Goal: Information Seeking & Learning: Learn about a topic

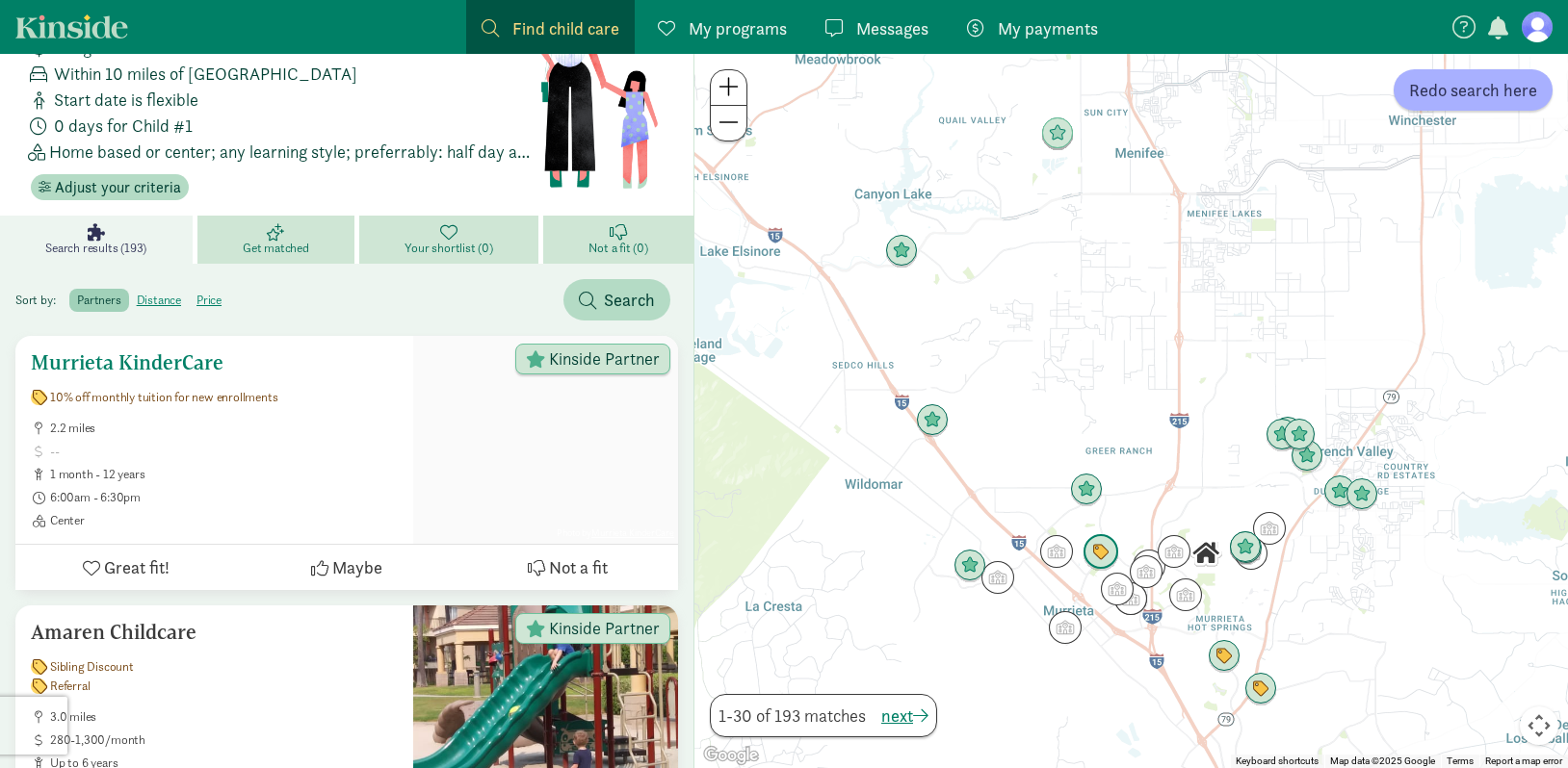
scroll to position [92, 0]
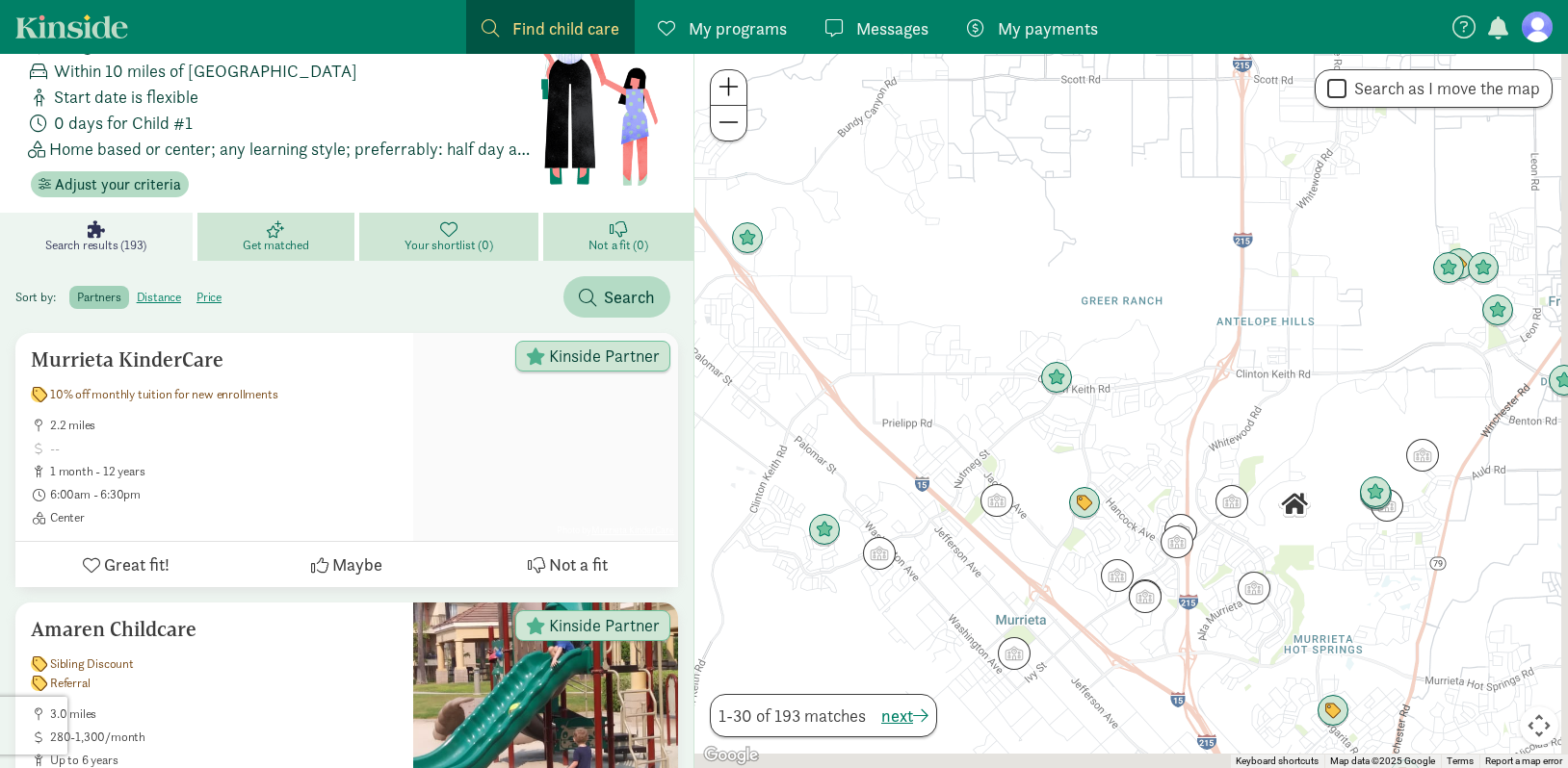
drag, startPoint x: 1049, startPoint y: 528, endPoint x: 750, endPoint y: 340, distance: 353.2
click at [750, 340] on div at bounding box center [1131, 411] width 874 height 715
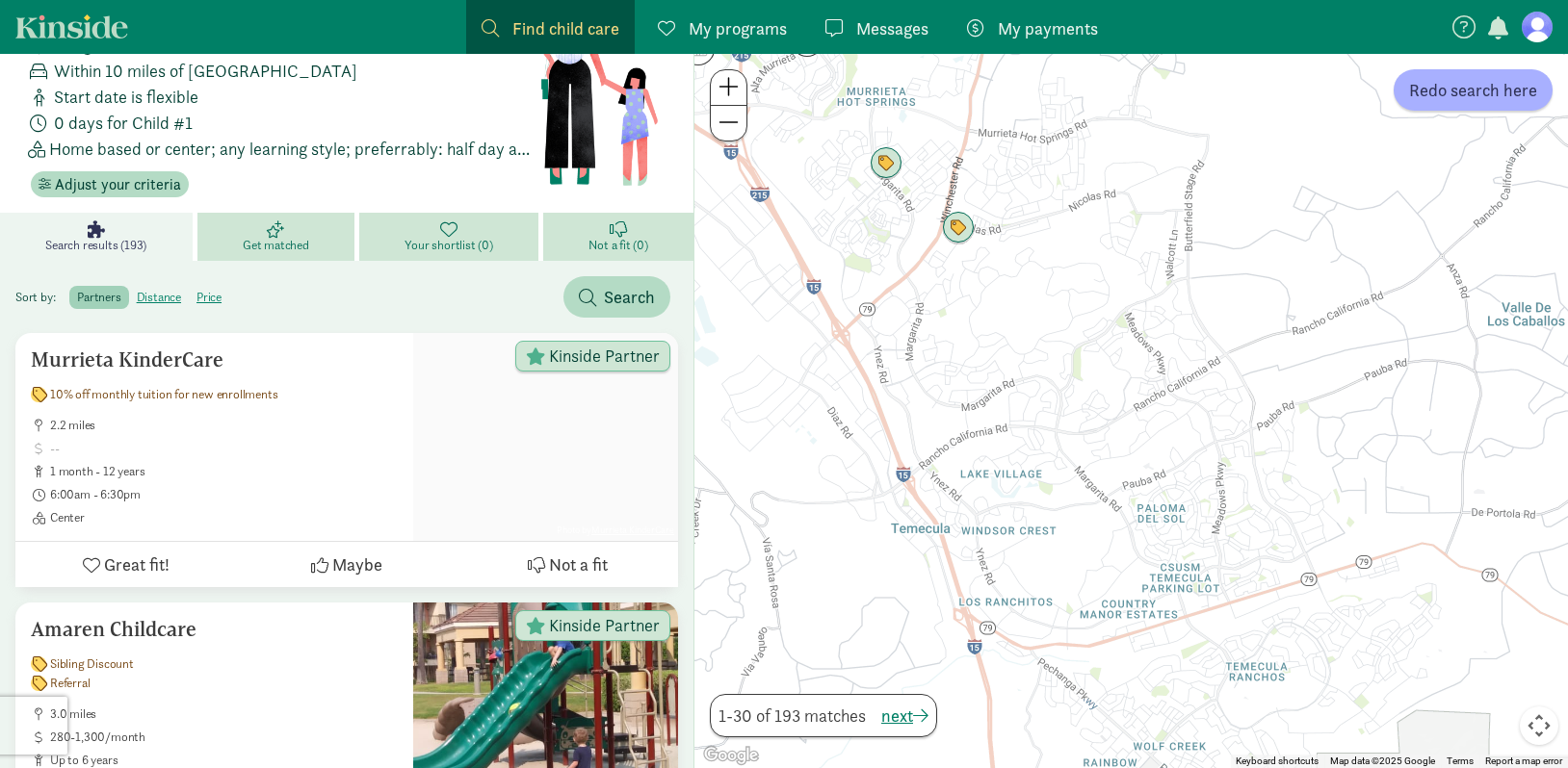
drag, startPoint x: 1152, startPoint y: 675, endPoint x: 1079, endPoint y: 425, distance: 260.4
click at [1079, 425] on div at bounding box center [1131, 411] width 874 height 715
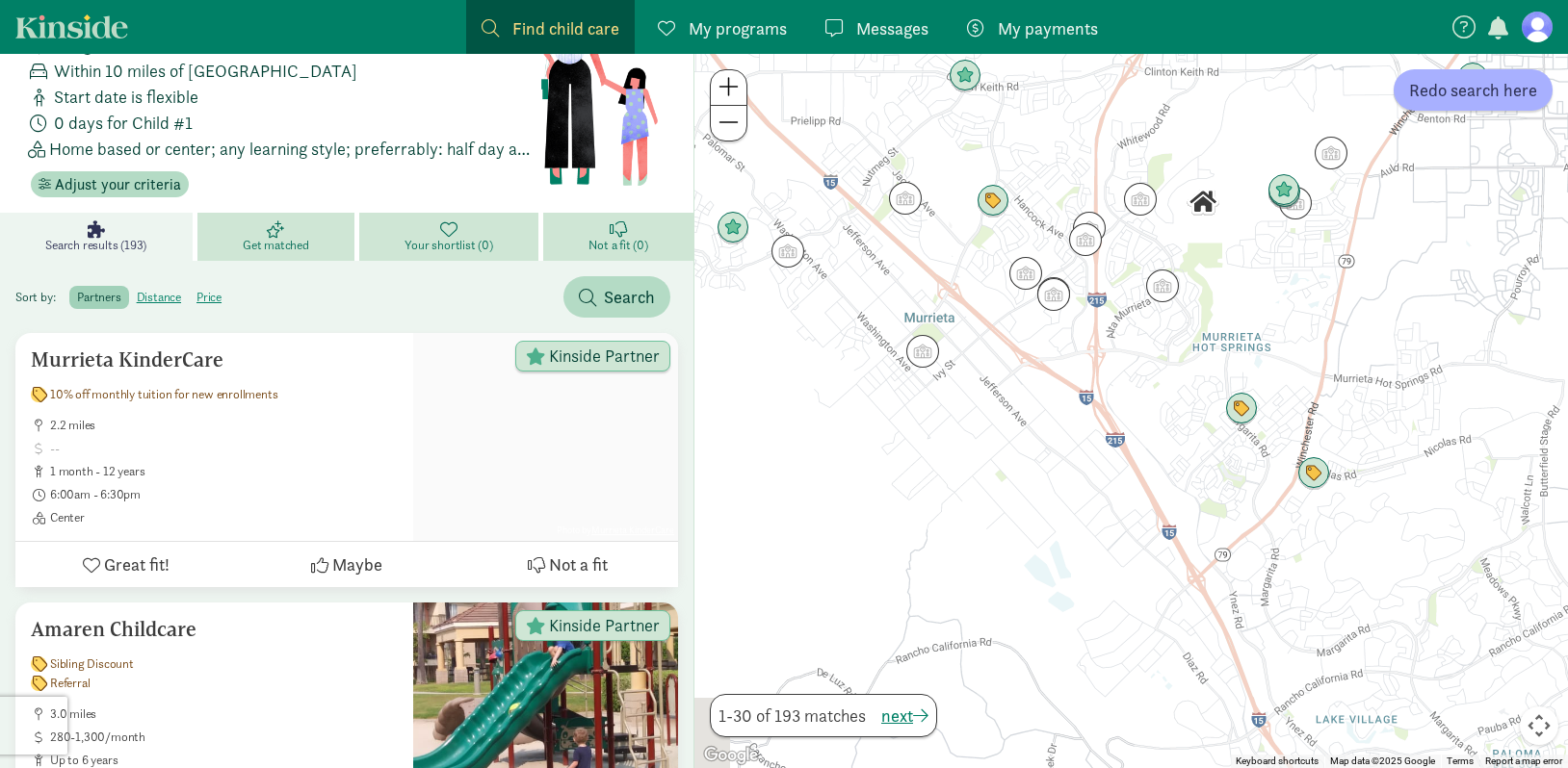
drag, startPoint x: 941, startPoint y: 335, endPoint x: 1304, endPoint y: 587, distance: 441.9
click at [1304, 587] on div at bounding box center [1131, 411] width 874 height 715
click at [919, 355] on img "Click to see details" at bounding box center [923, 353] width 36 height 36
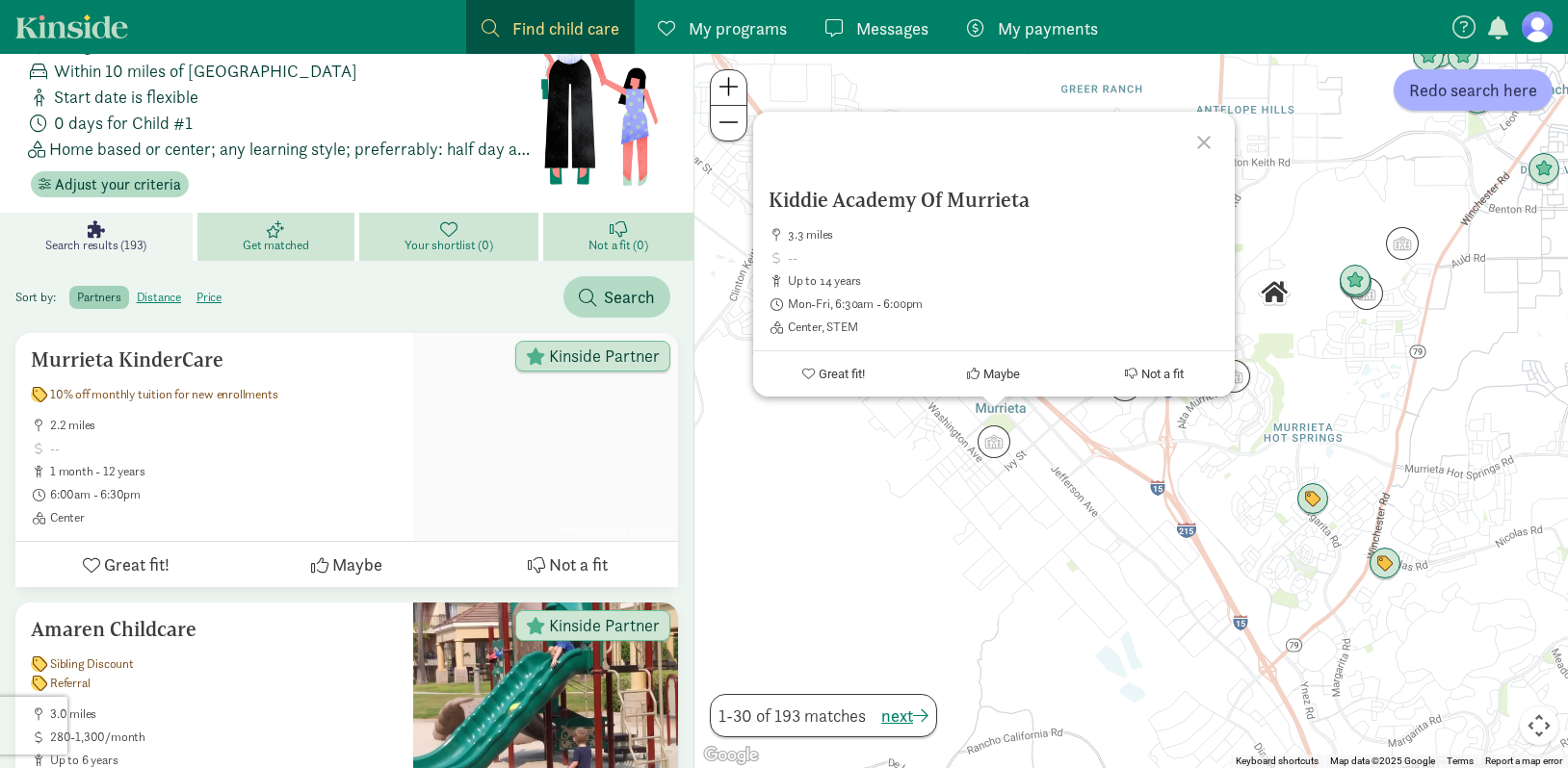
click at [855, 427] on div "Kiddie Academy Of Murrieta 3.3 miles up to 14 years Mon-Fri, 6:30am - 6:00pm Ce…" at bounding box center [1131, 411] width 874 height 715
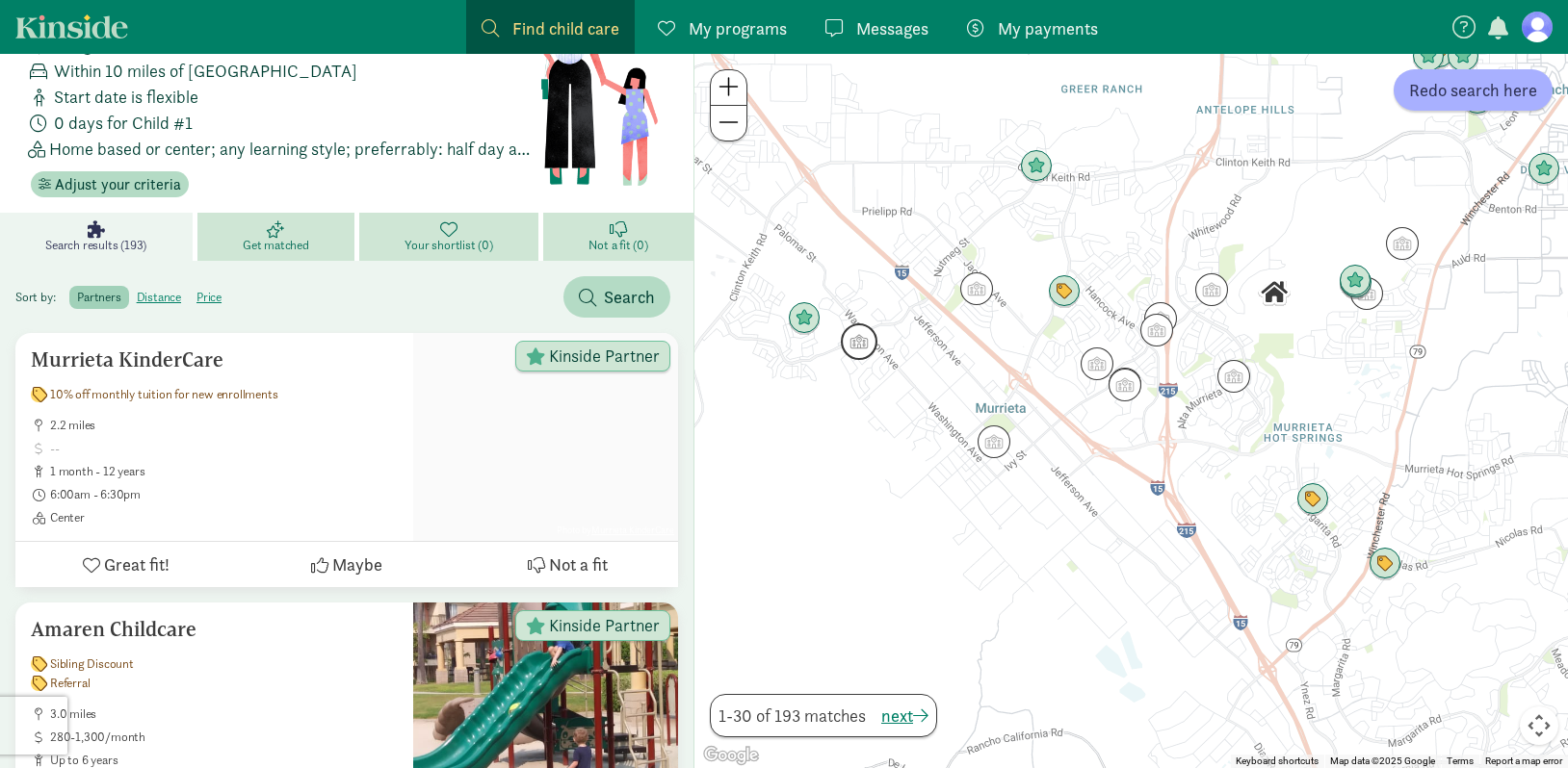
click at [864, 350] on img "Click to see details" at bounding box center [858, 341] width 36 height 36
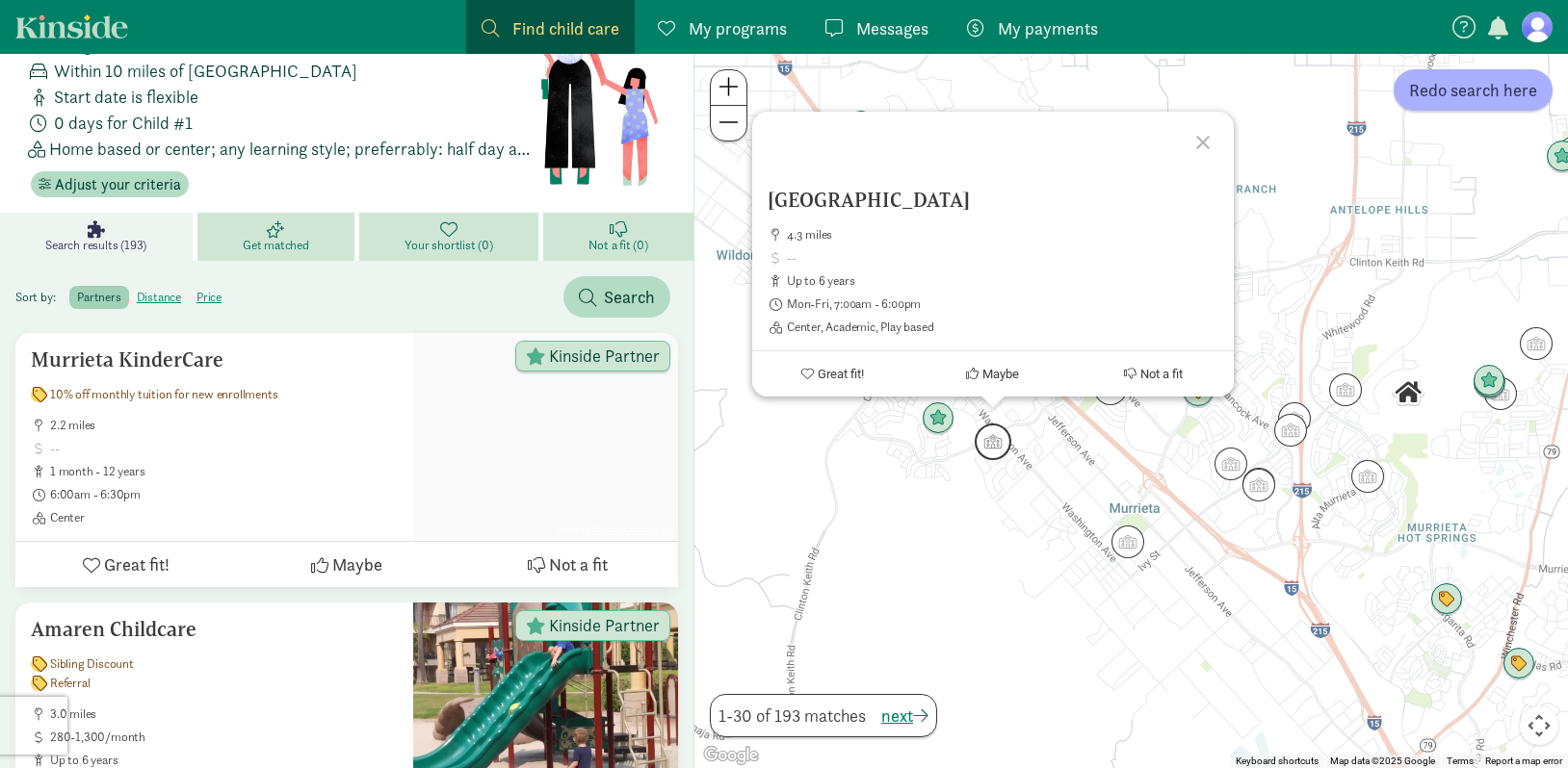
click at [999, 444] on img "Click to see details" at bounding box center [992, 442] width 36 height 36
click at [920, 483] on div "To navigate, press the arrow keys. [GEOGRAPHIC_DATA] 4.3 miles up to 6 years Mo…" at bounding box center [1131, 411] width 874 height 715
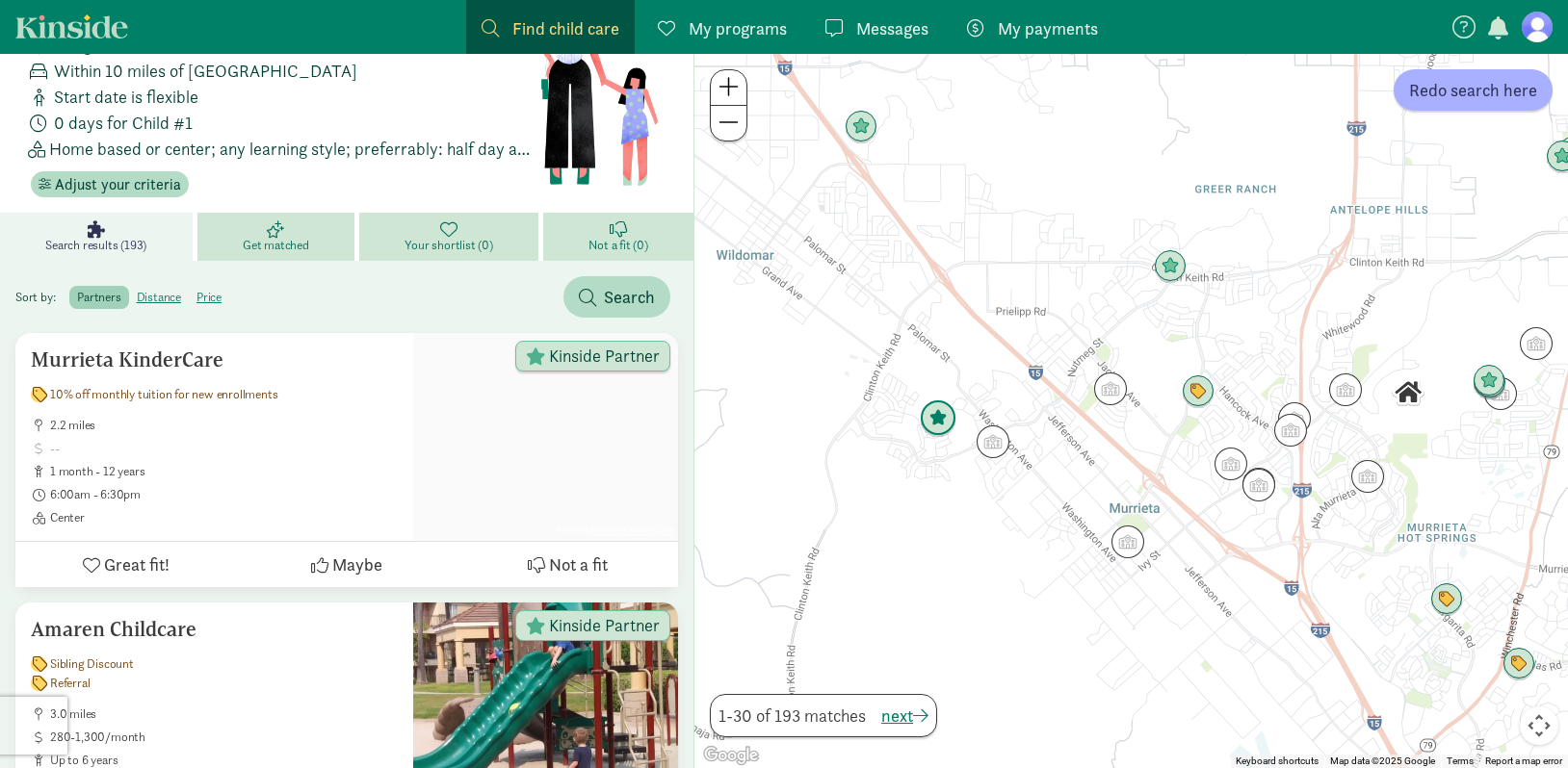
click at [936, 423] on img "Click to see details" at bounding box center [938, 418] width 36 height 36
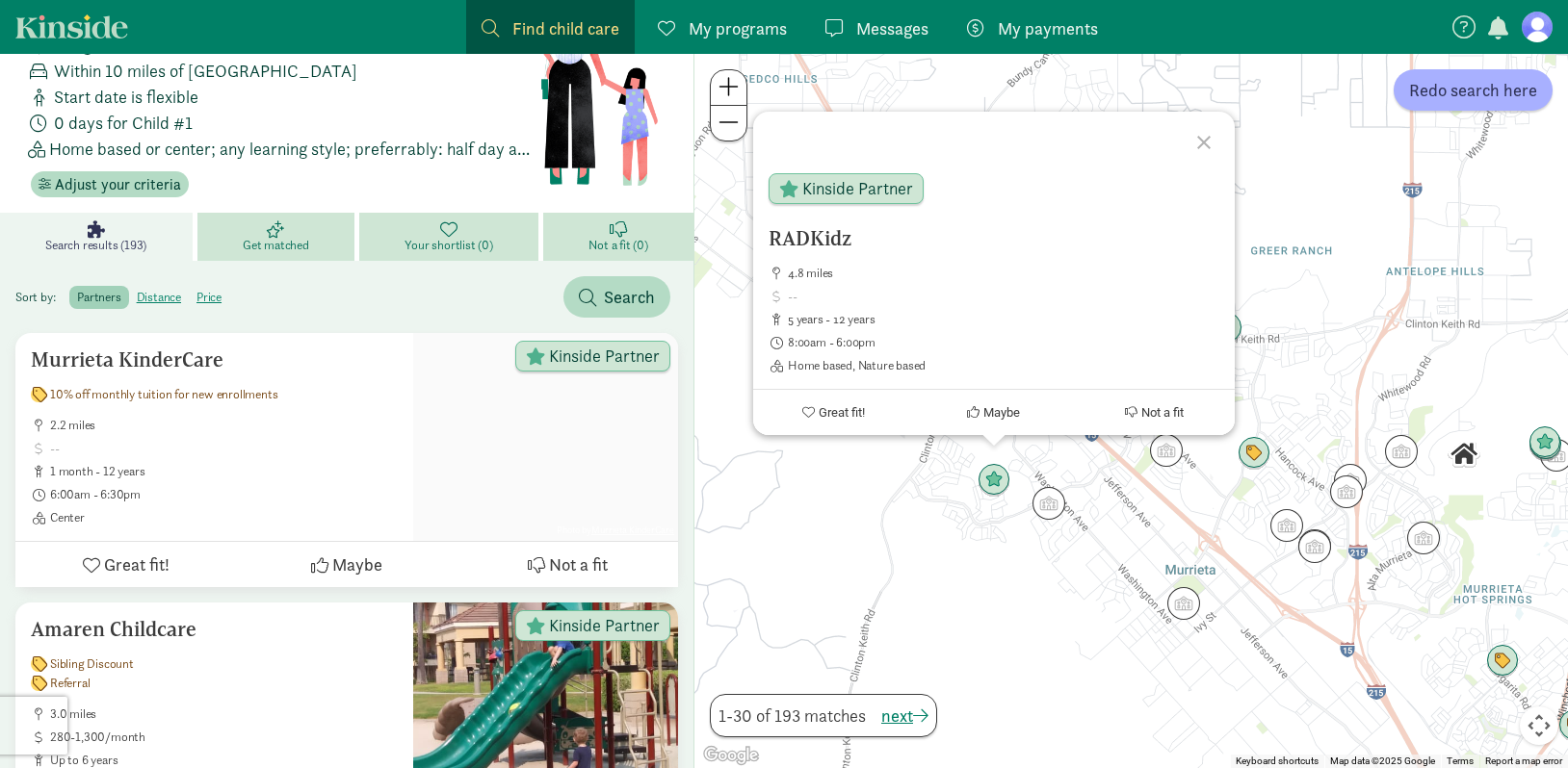
click at [945, 520] on div "RADKidz 4.8 miles 5 years - 12 years 8:00am - 6:00pm Home based, Nature based K…" at bounding box center [1131, 411] width 874 height 715
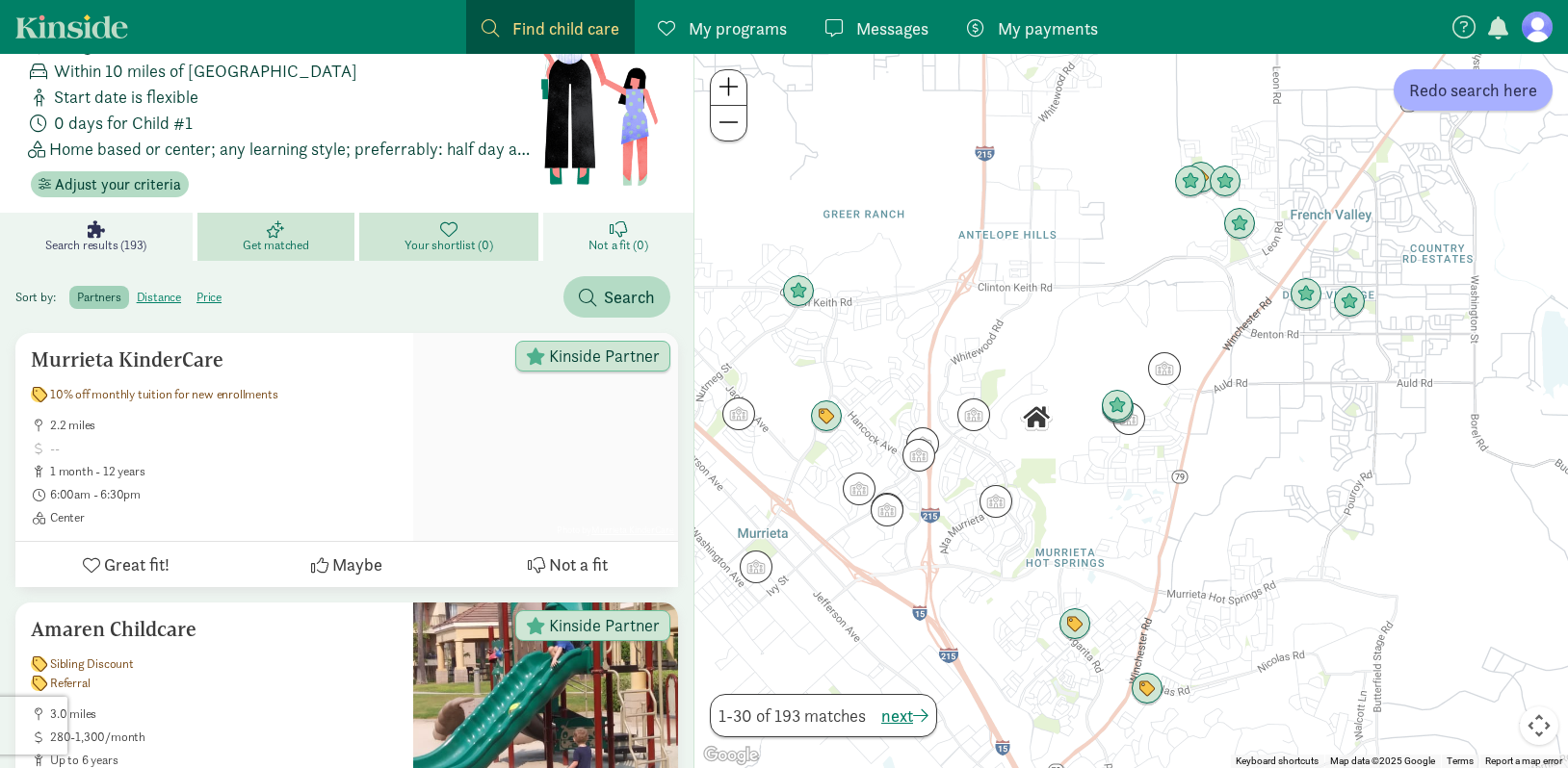
drag, startPoint x: 1092, startPoint y: 259, endPoint x: 661, endPoint y: 223, distance: 432.5
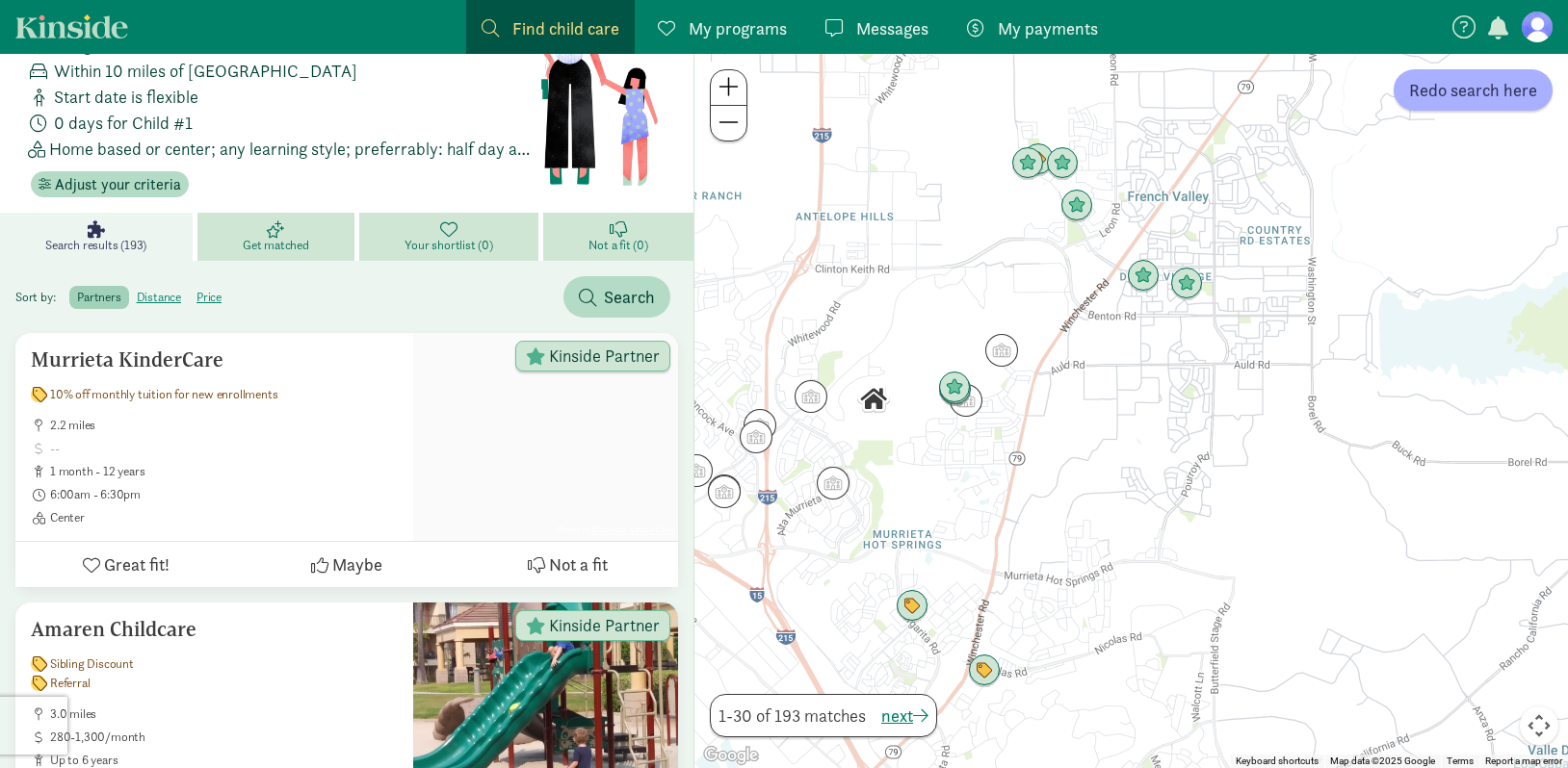
drag, startPoint x: 1300, startPoint y: 454, endPoint x: 1130, endPoint y: 435, distance: 171.1
click at [1130, 435] on div at bounding box center [1131, 411] width 874 height 715
click at [997, 361] on img "Click to see details" at bounding box center [999, 350] width 36 height 36
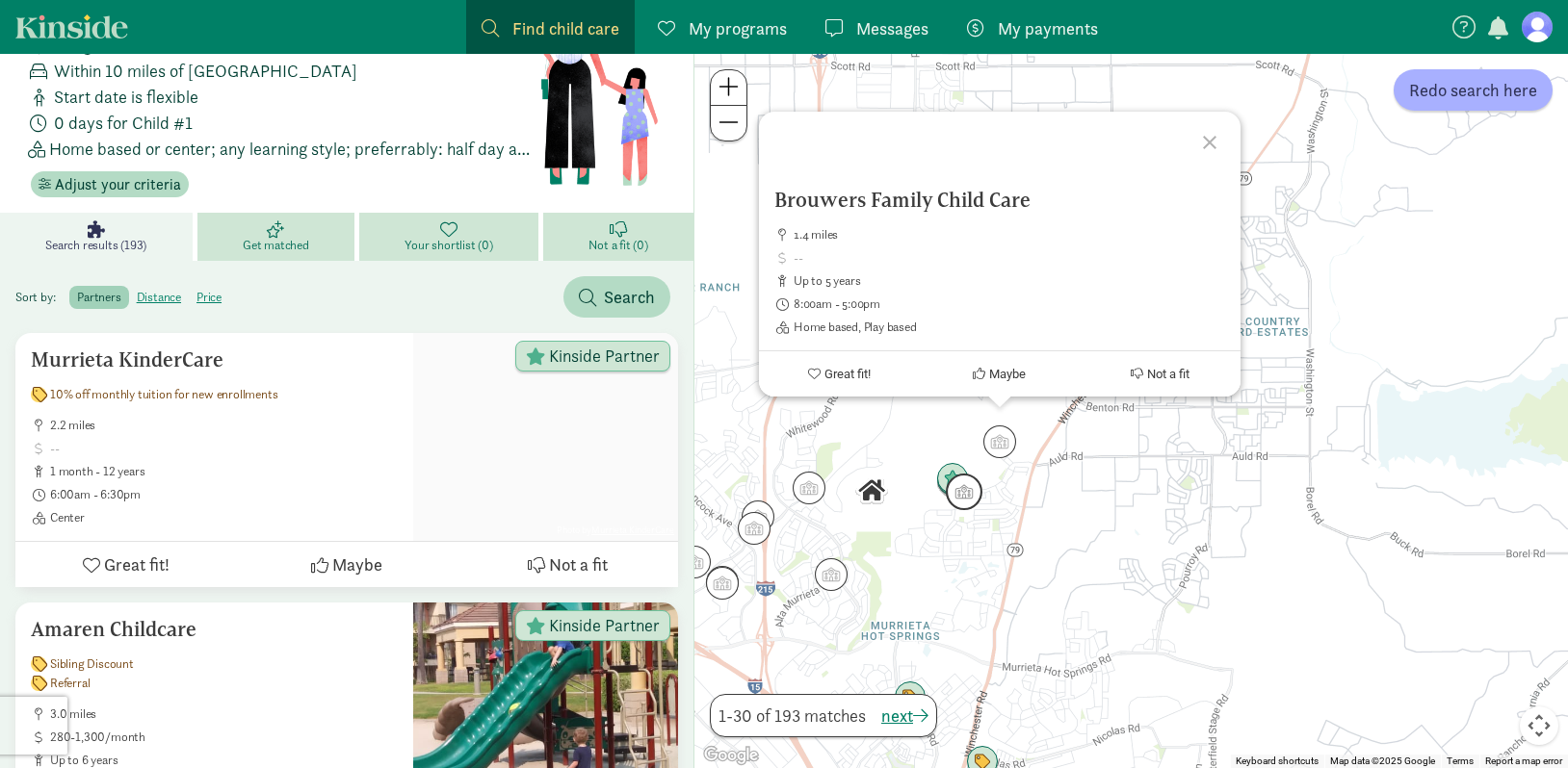
click at [969, 496] on img "Click to see details" at bounding box center [963, 491] width 36 height 36
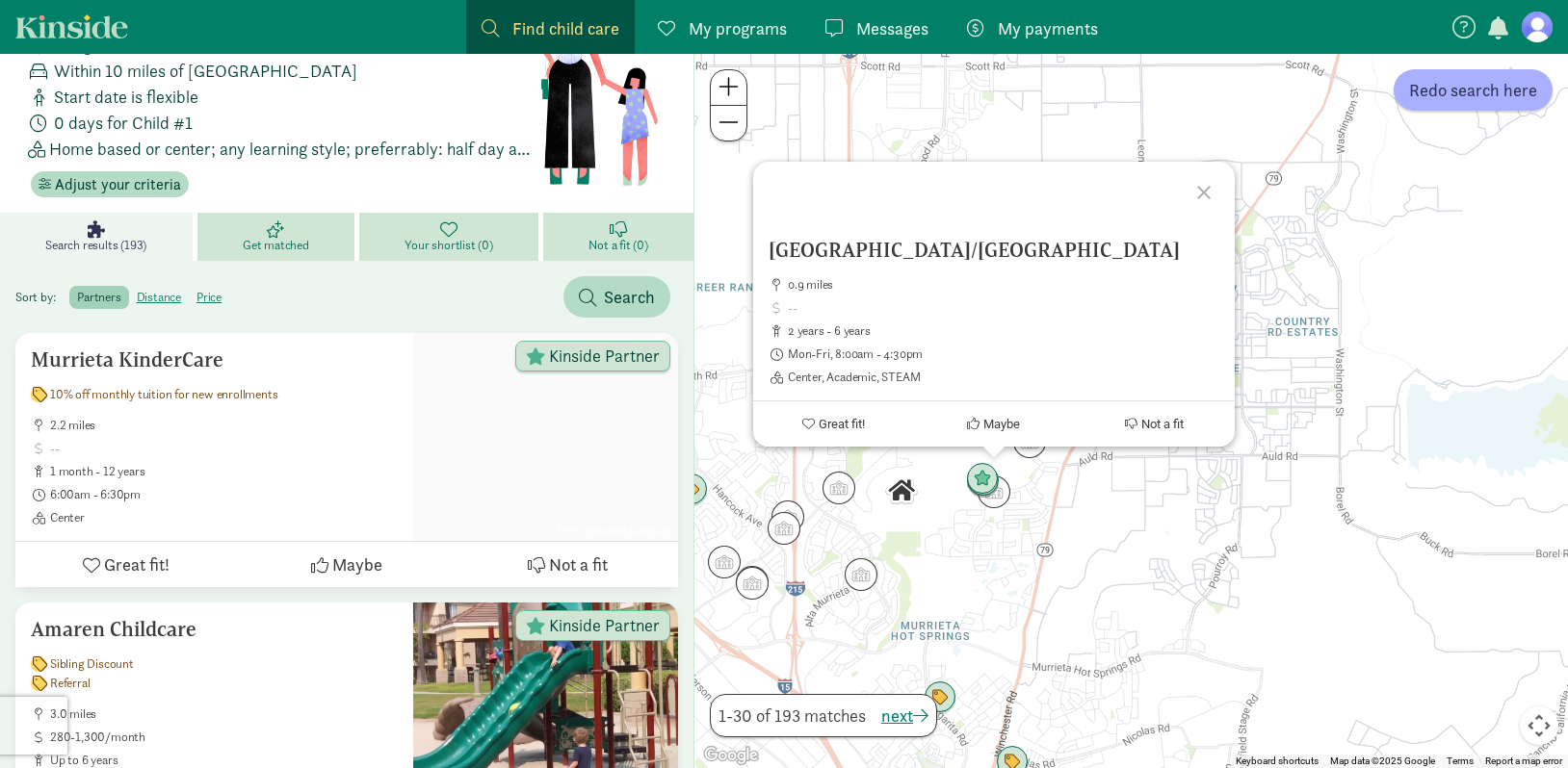
click at [961, 566] on div "To navigate, press the arrow keys. [GEOGRAPHIC_DATA]/[GEOGRAPHIC_DATA] 0.9 mile…" at bounding box center [1131, 411] width 874 height 715
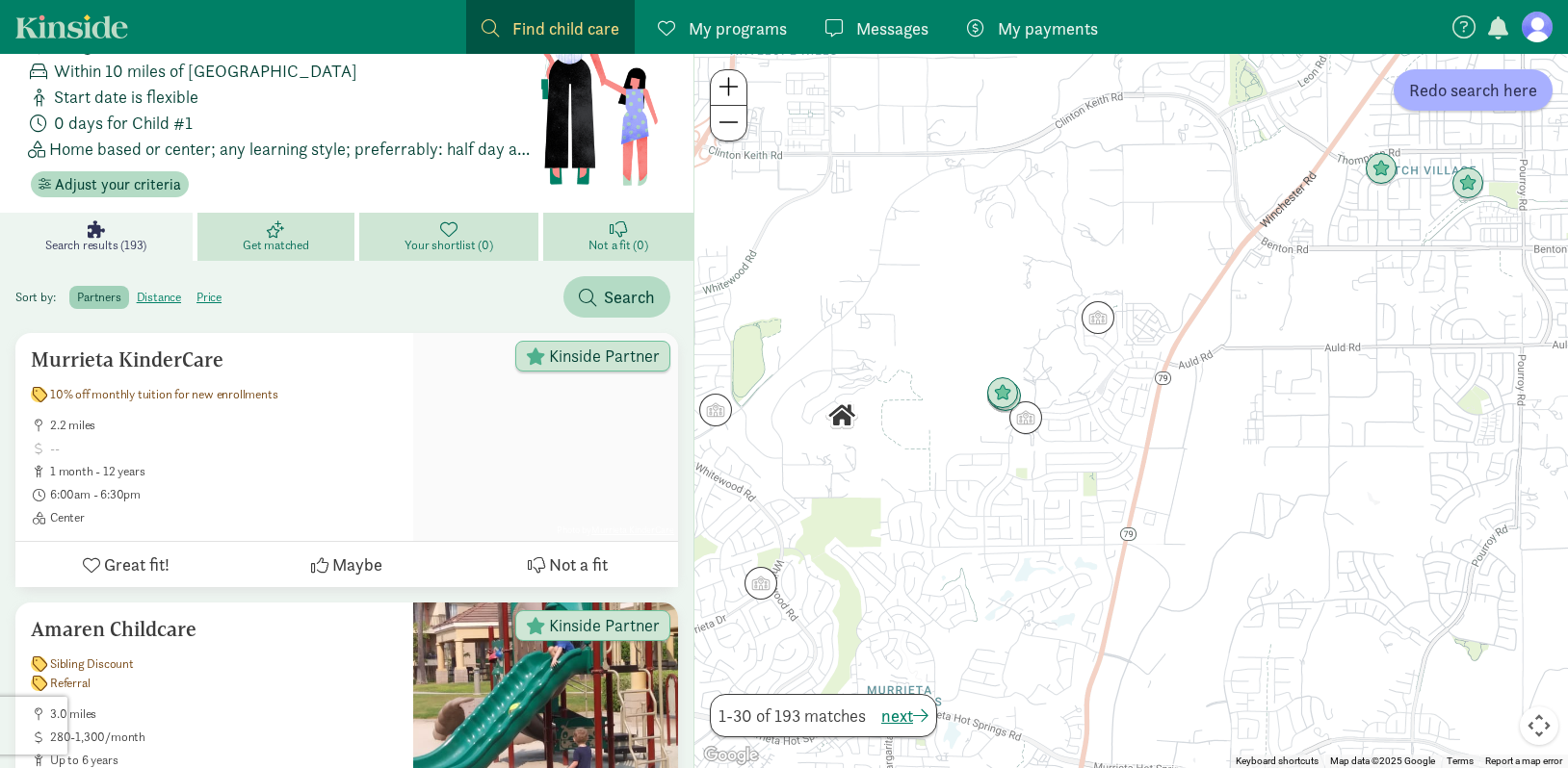
click at [841, 421] on img "Click to see details" at bounding box center [841, 415] width 33 height 33
click at [1002, 386] on img "Click to see details" at bounding box center [1002, 393] width 36 height 36
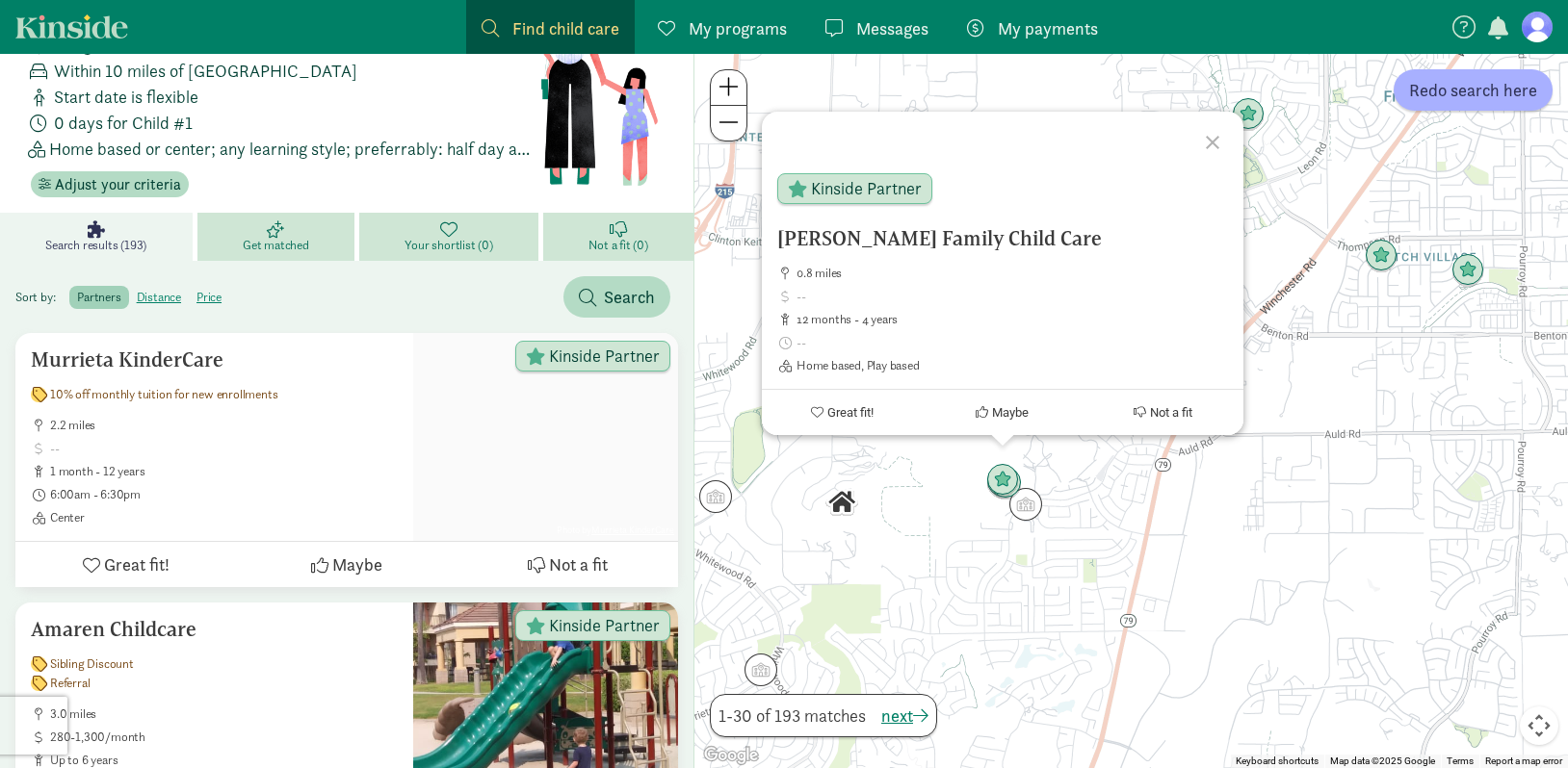
click at [927, 483] on div "[PERSON_NAME] Family Child Care 0.8 miles 12 months - 4 years Home based, Play …" at bounding box center [1131, 411] width 874 height 715
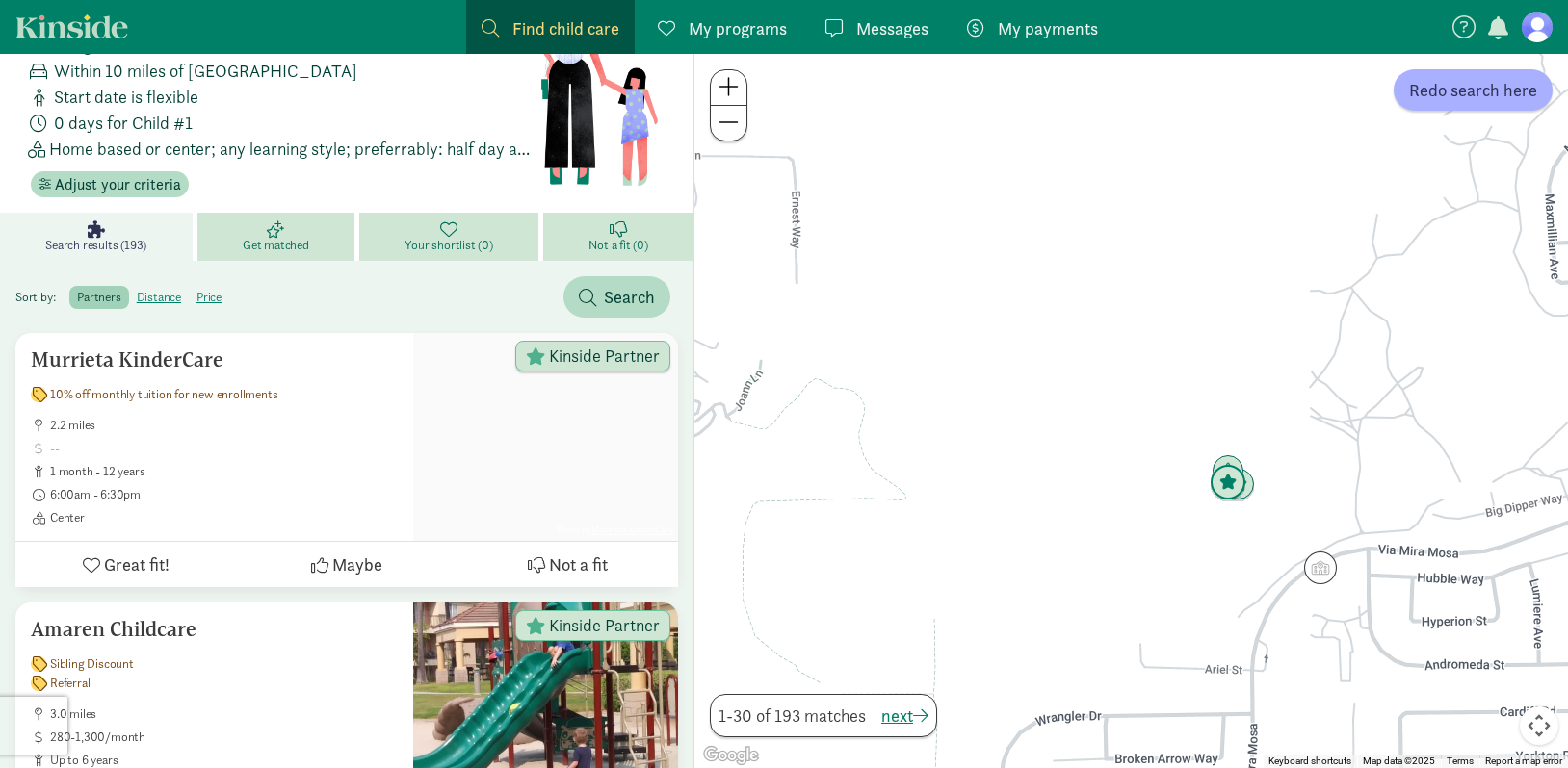
click at [1216, 490] on img "Click to see details" at bounding box center [1227, 483] width 36 height 36
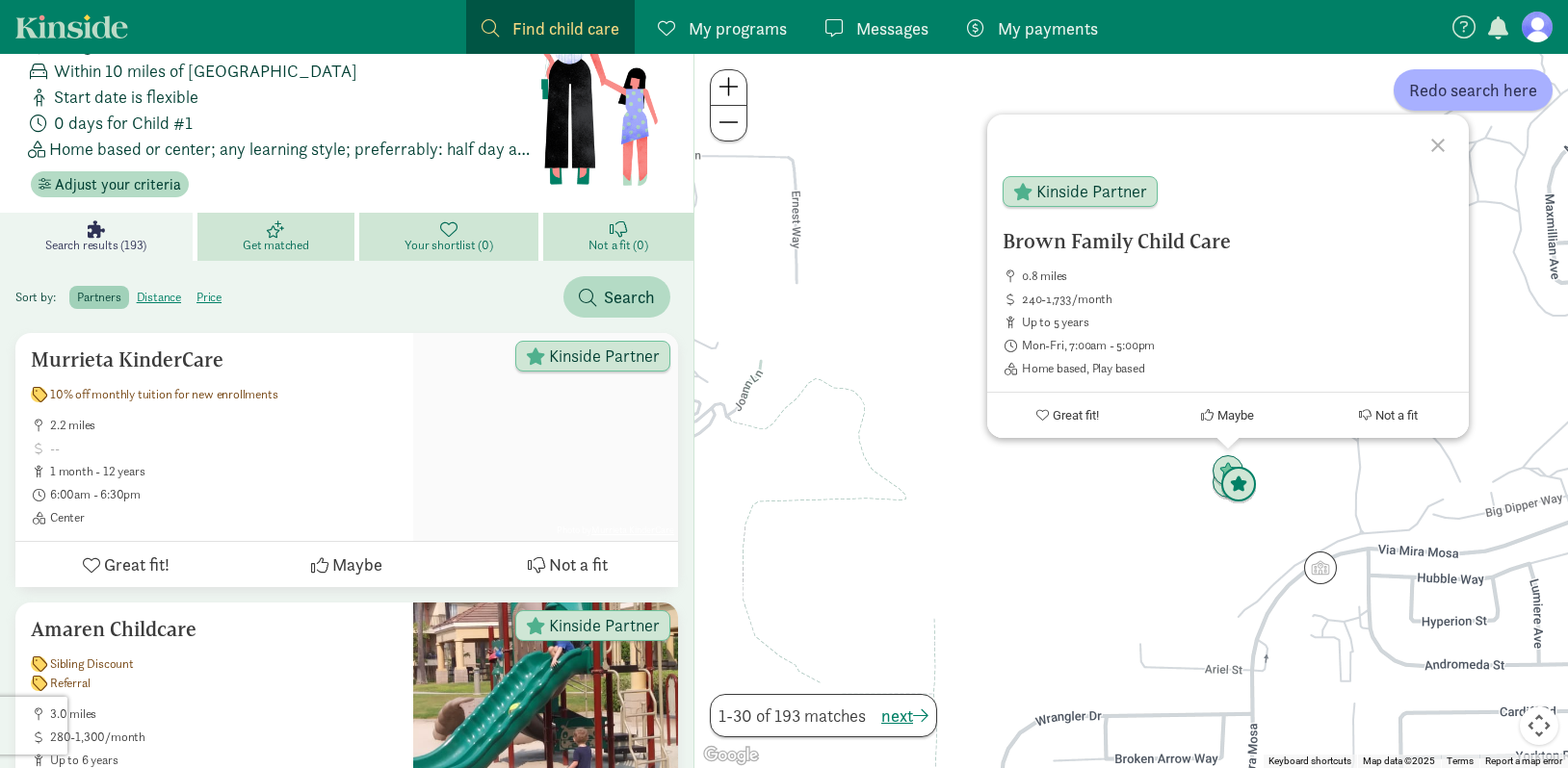
click at [1246, 486] on img "Click to see details" at bounding box center [1238, 485] width 36 height 36
click at [1013, 513] on div "To navigate, press the arrow keys. Edigin Family Child Care 0.8 miles up to 5 y…" at bounding box center [1131, 411] width 874 height 715
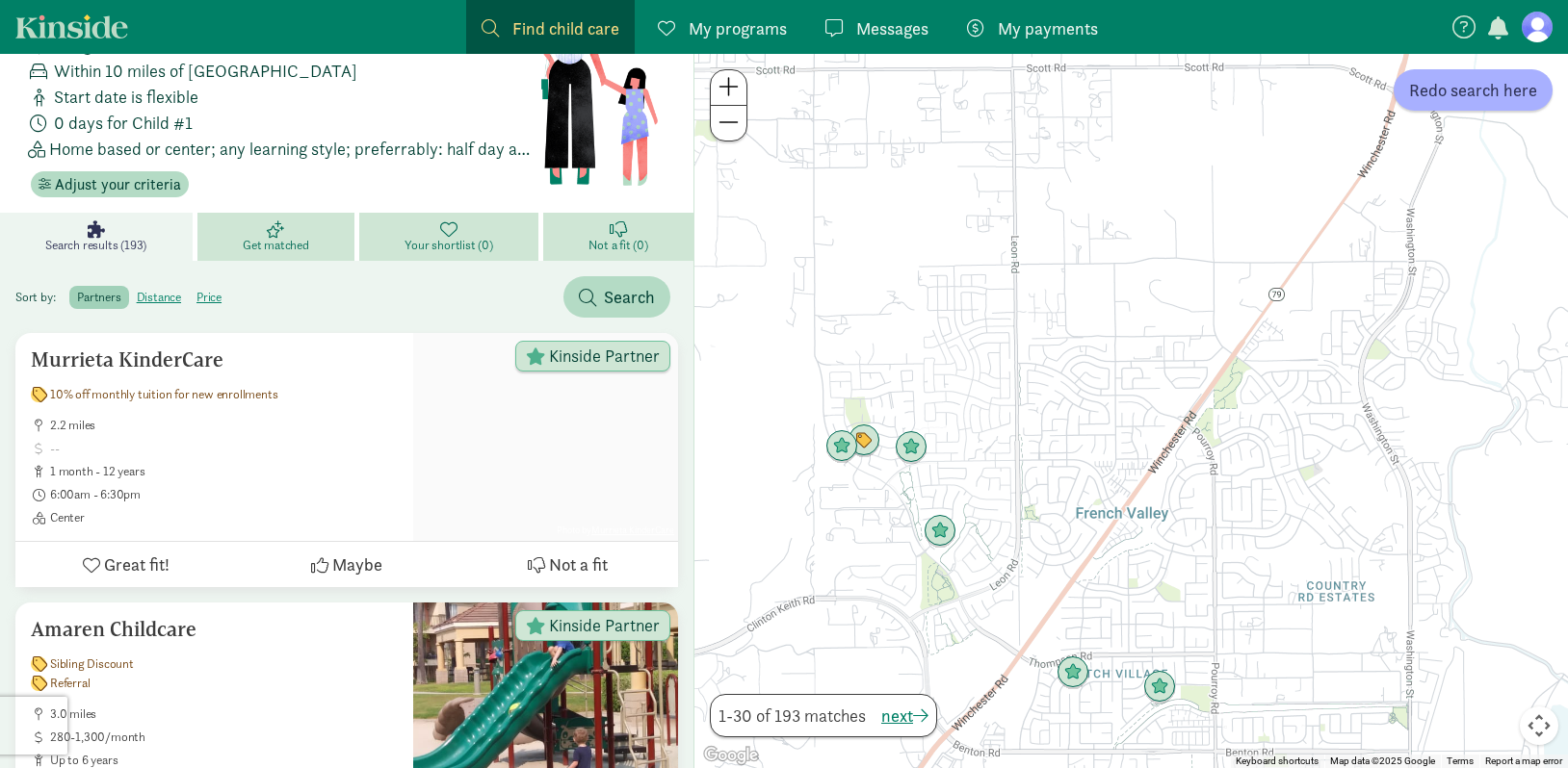
drag, startPoint x: 1389, startPoint y: 496, endPoint x: 1007, endPoint y: 889, distance: 548.1
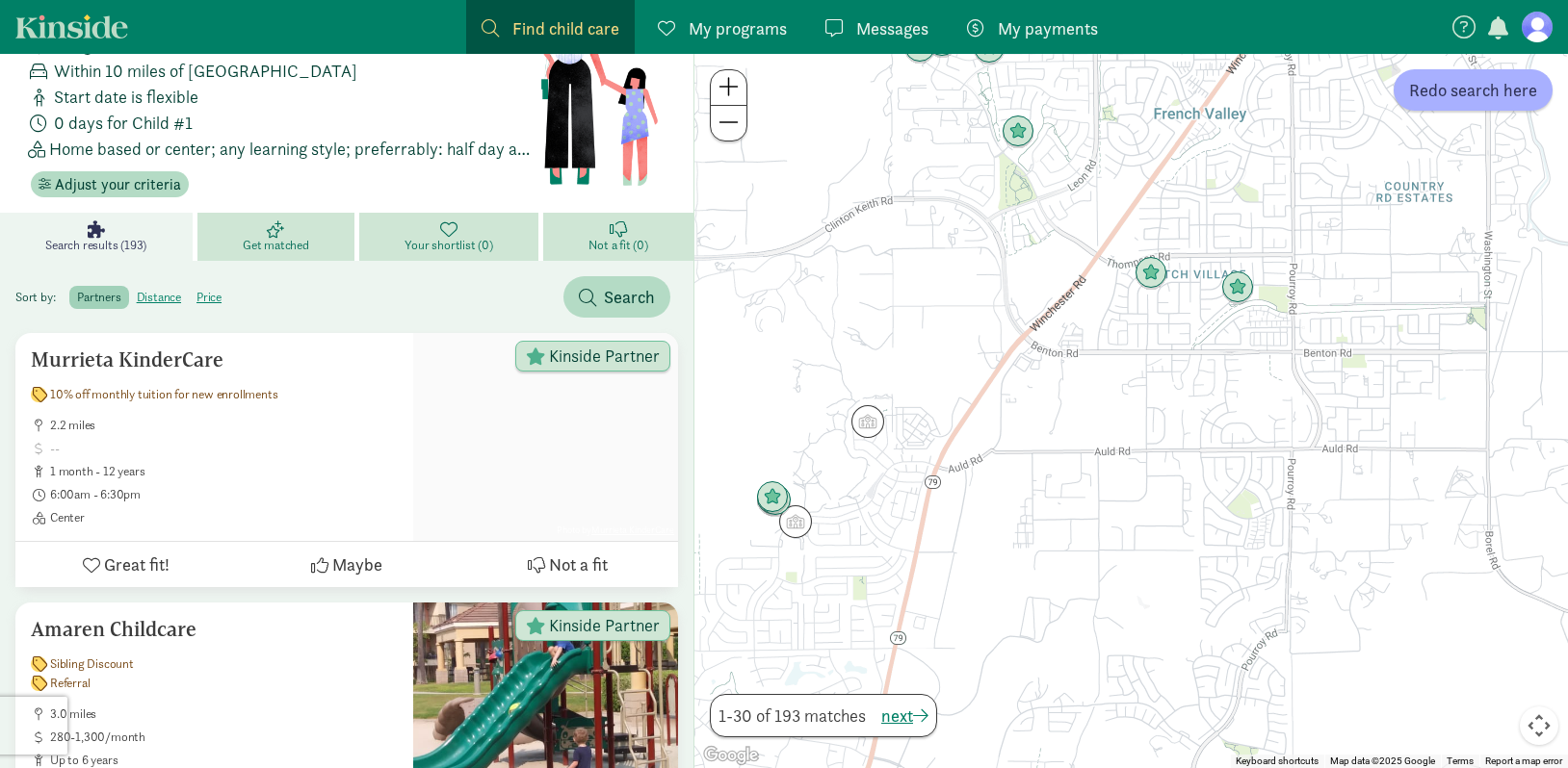
drag, startPoint x: 1362, startPoint y: 365, endPoint x: 1438, endPoint y: -35, distance: 407.2
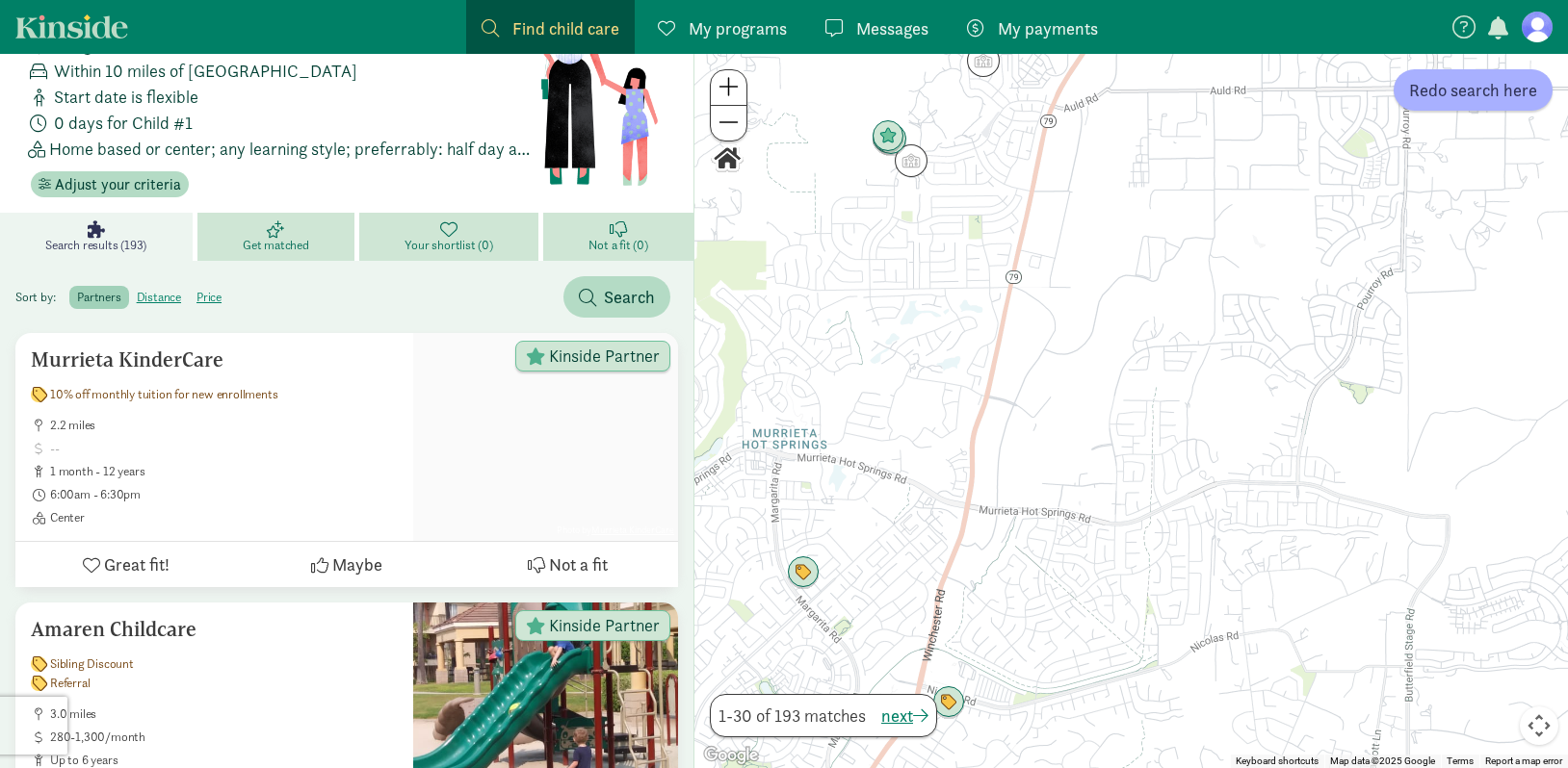
drag, startPoint x: 1056, startPoint y: 479, endPoint x: 1173, endPoint y: 107, distance: 390.0
click at [1173, 107] on div at bounding box center [1131, 411] width 874 height 715
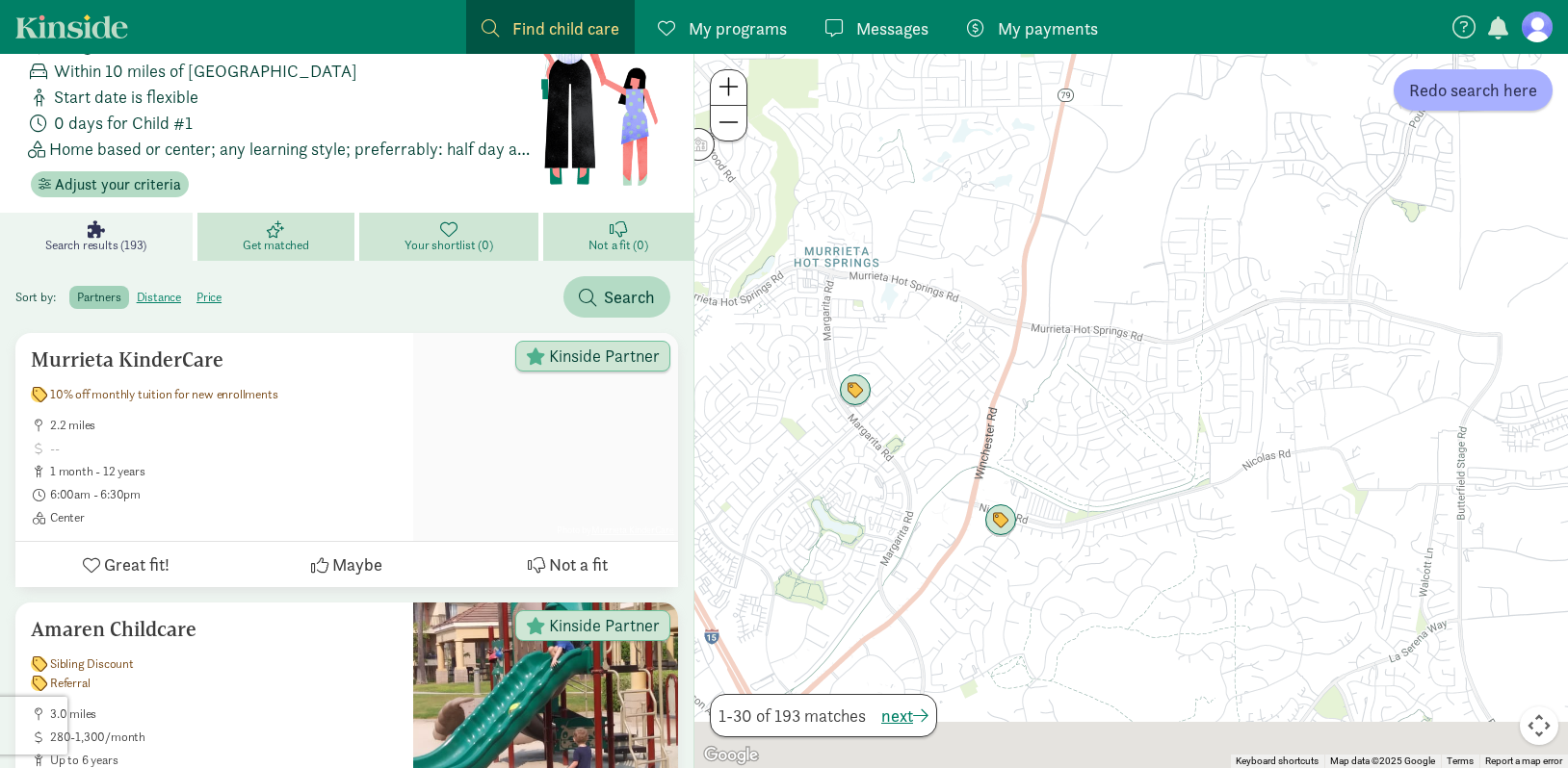
drag, startPoint x: 1045, startPoint y: 594, endPoint x: 1113, endPoint y: 363, distance: 240.8
click at [1113, 363] on div at bounding box center [1131, 411] width 874 height 715
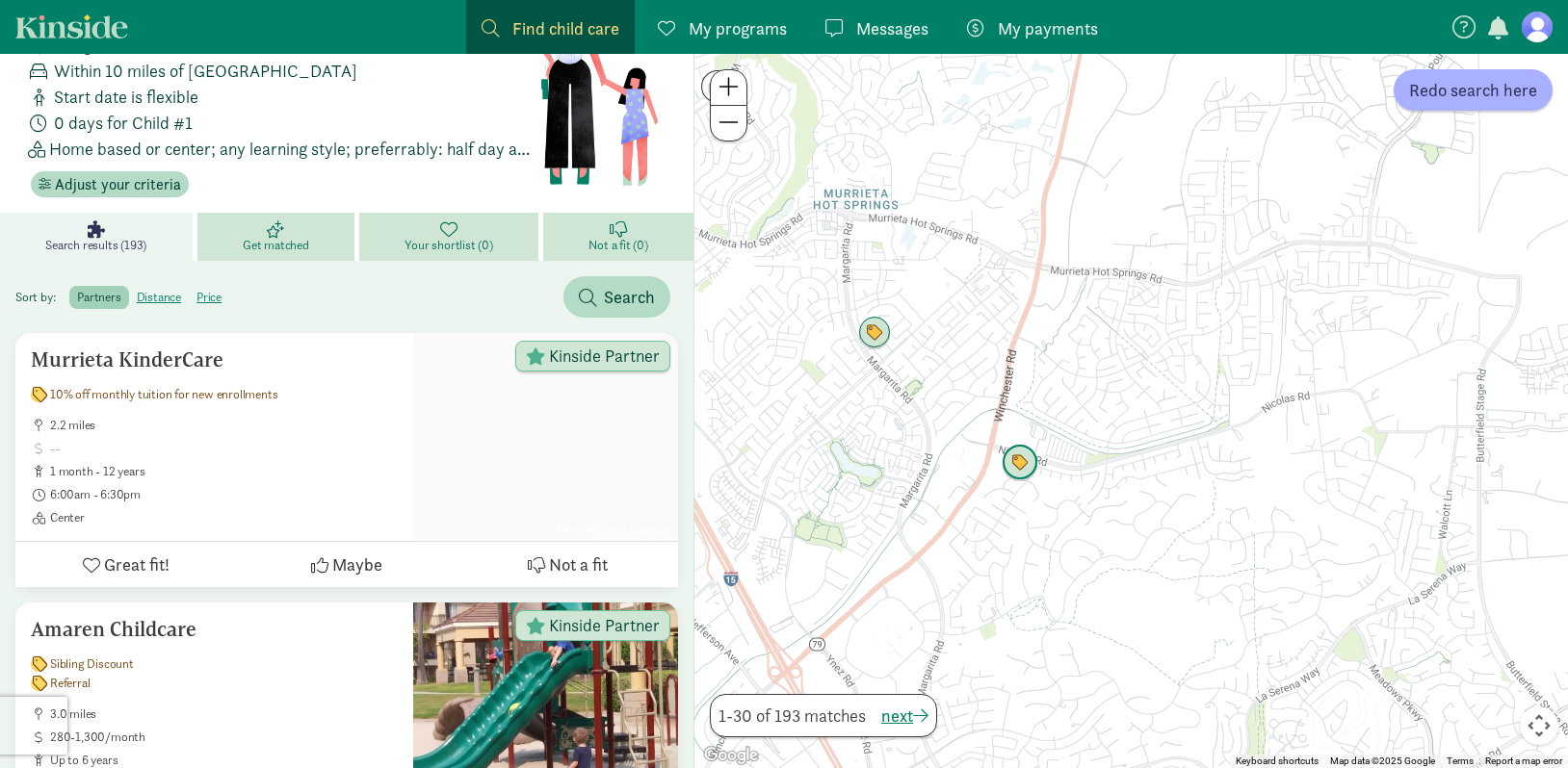
click at [1025, 458] on img "Click to see details" at bounding box center [1020, 462] width 36 height 36
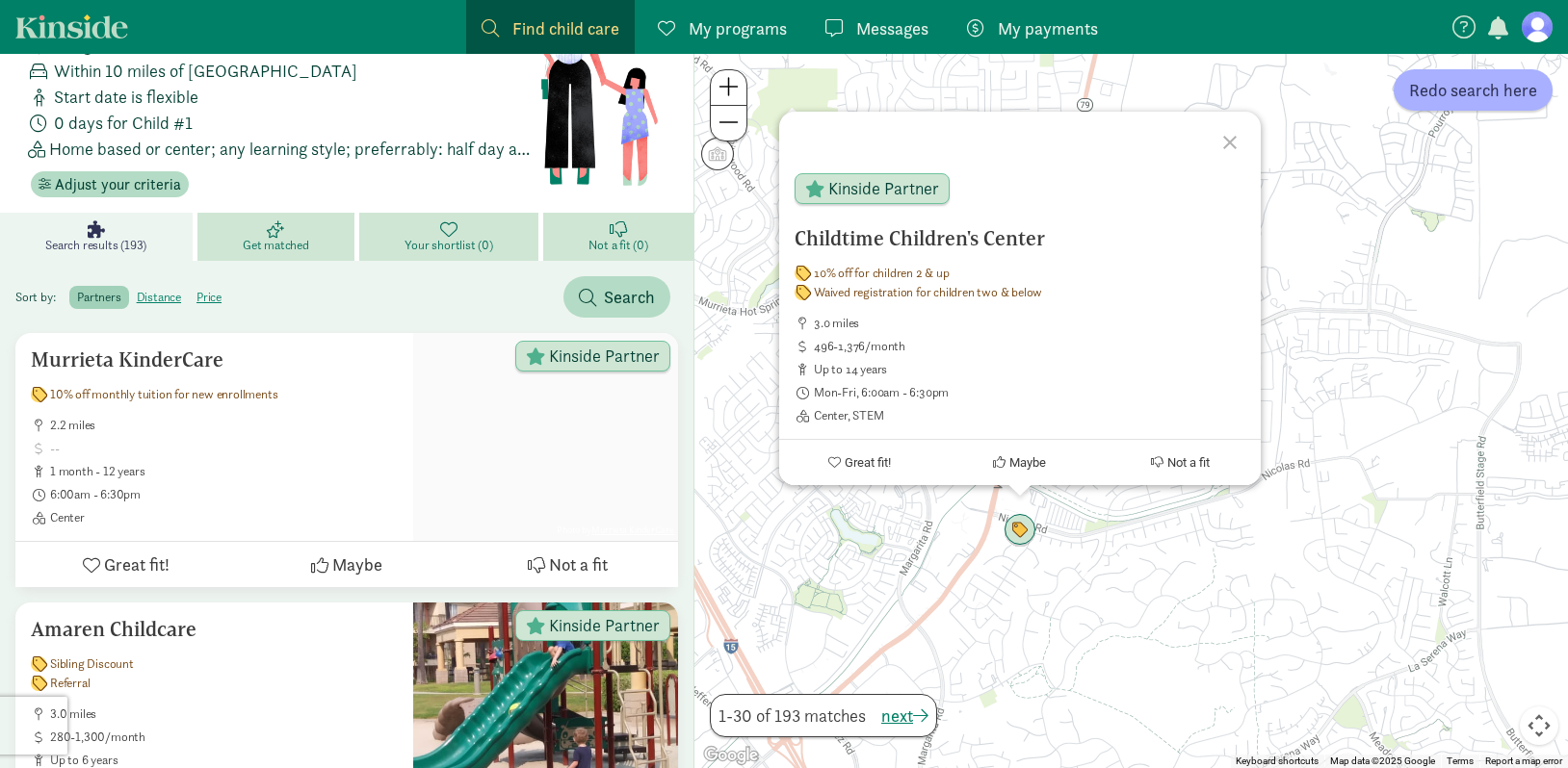
click at [1003, 619] on div "Childtime Children's Center 10% off for children 2 & up Waived registration for…" at bounding box center [1131, 411] width 874 height 715
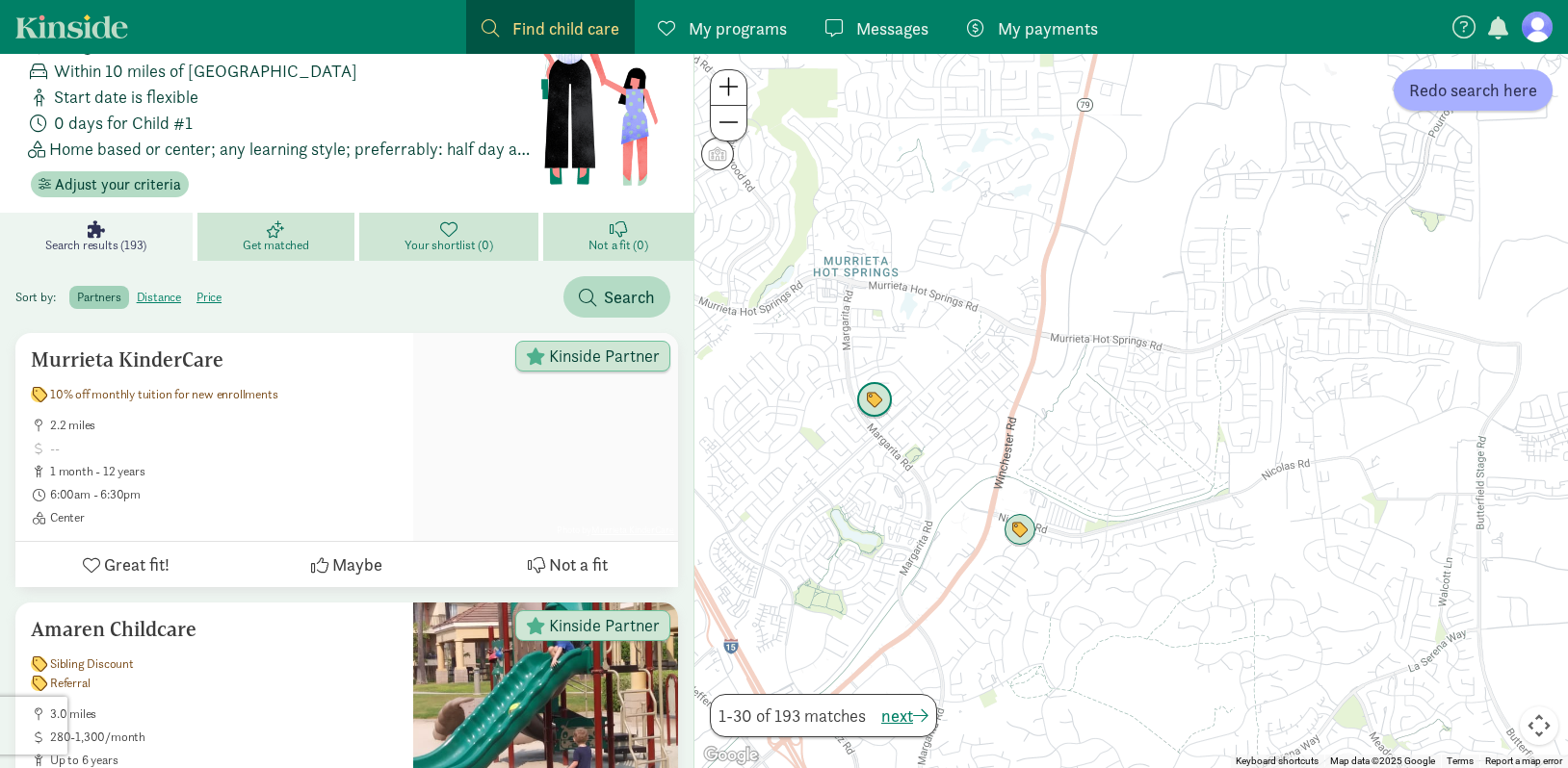
click at [881, 411] on img "Click to see details" at bounding box center [874, 400] width 36 height 36
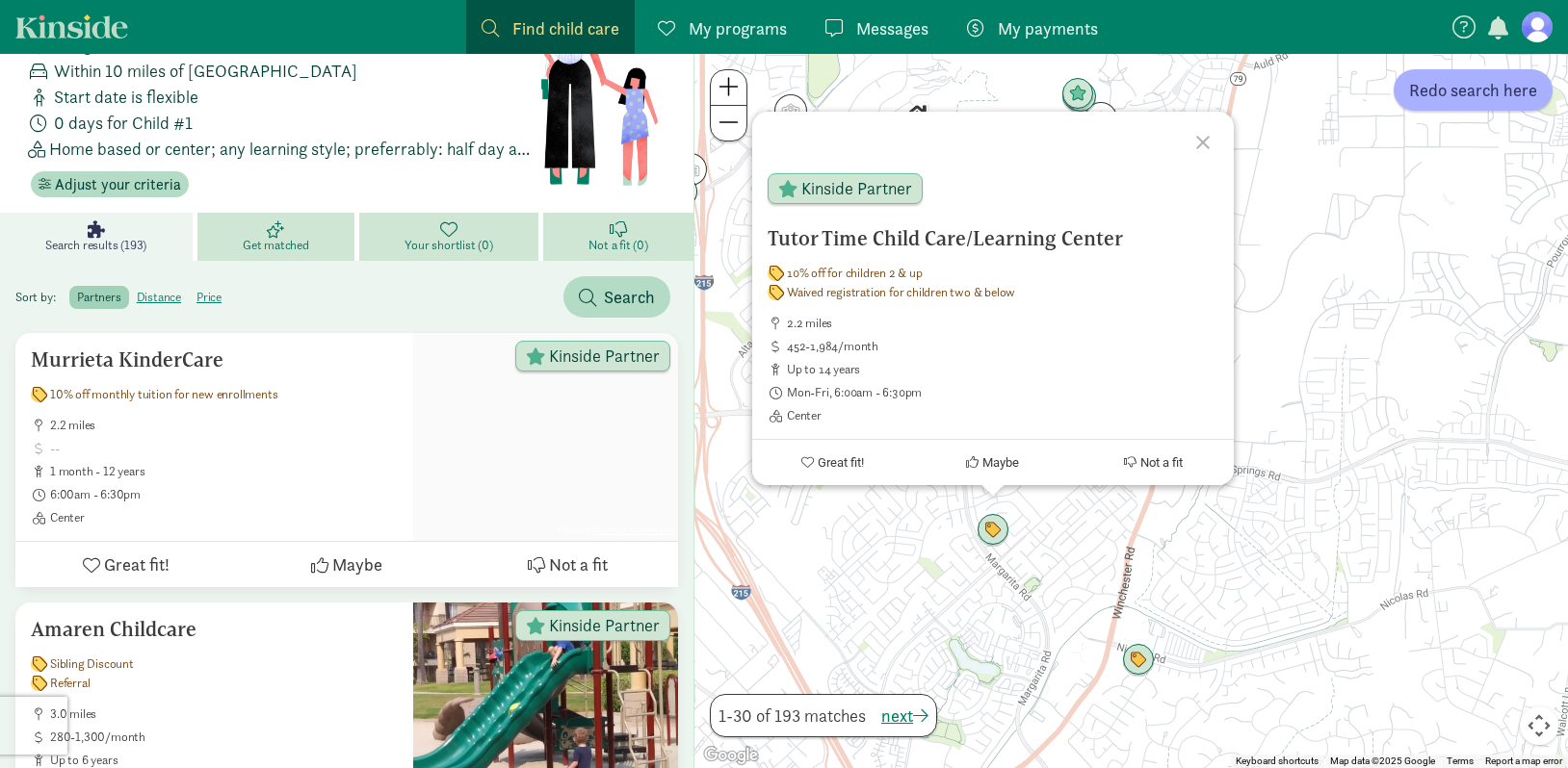
click at [852, 571] on div "Tutor Time Child Care/Learning Center 10% off for children 2 & up Waived regist…" at bounding box center [1131, 411] width 874 height 715
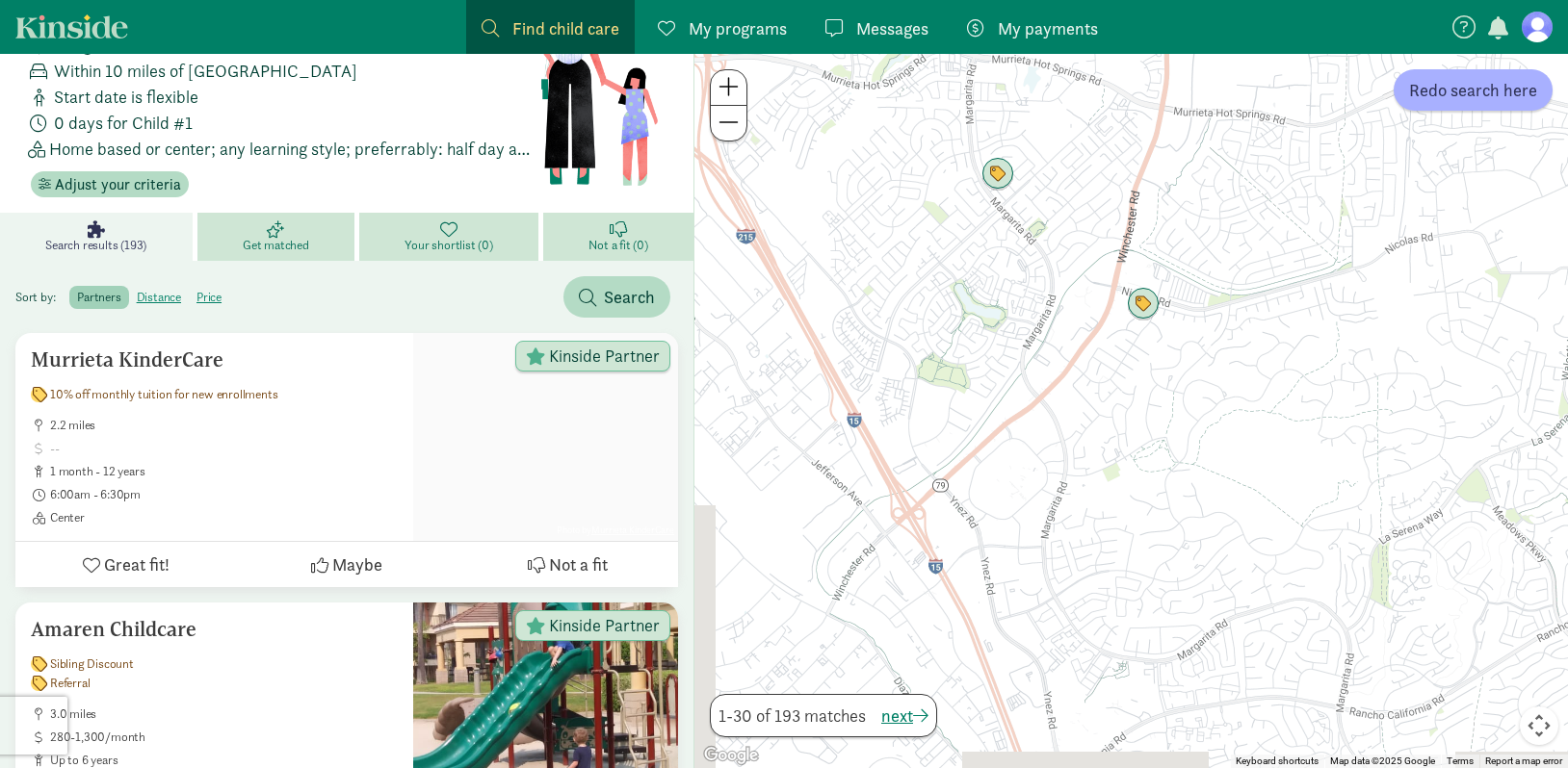
drag, startPoint x: 983, startPoint y: 652, endPoint x: 990, endPoint y: 293, distance: 359.1
click at [990, 293] on div at bounding box center [1131, 411] width 874 height 715
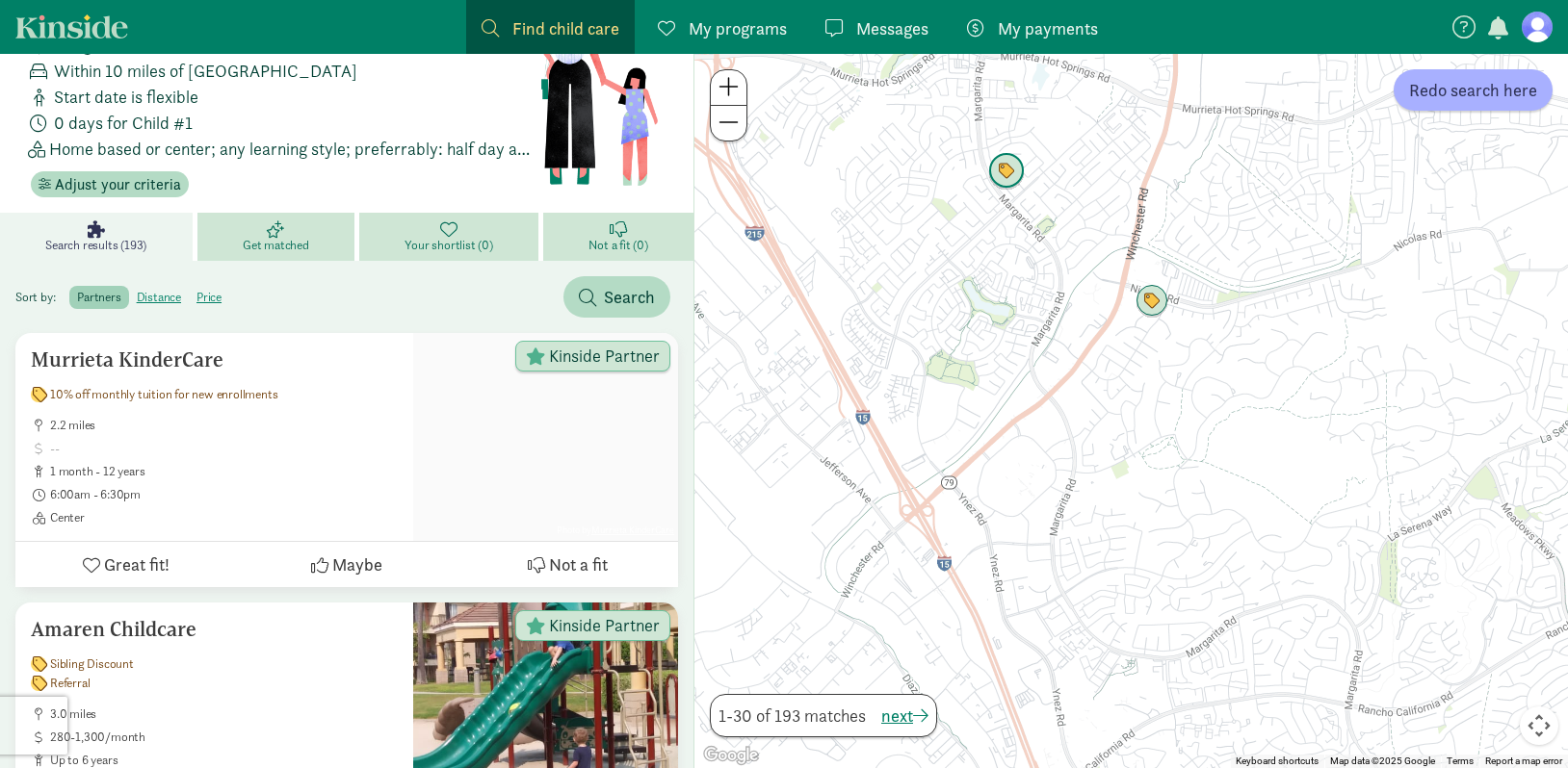
click at [1010, 172] on img "Click to see details" at bounding box center [1006, 171] width 36 height 36
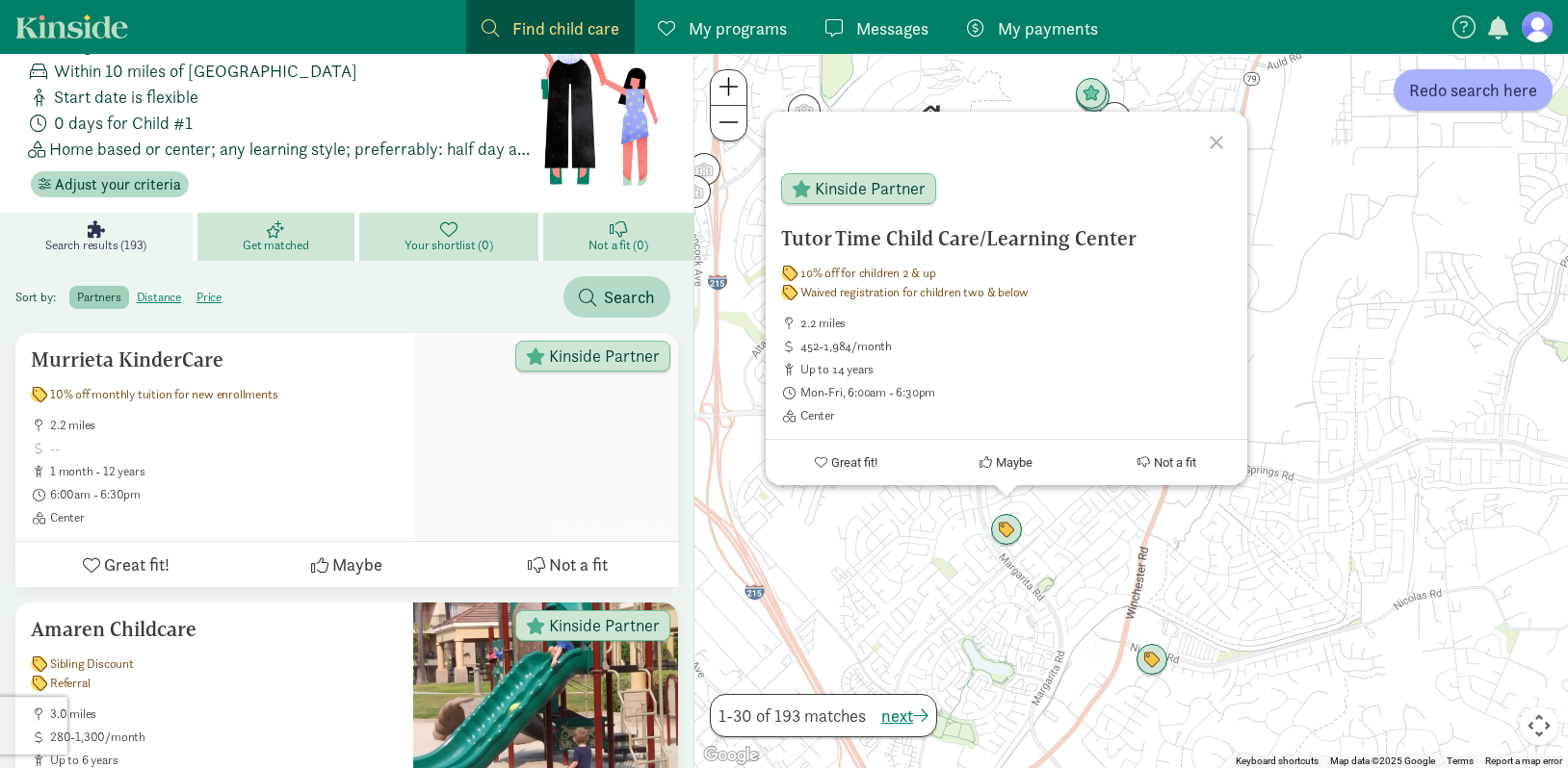
click at [914, 557] on div "Tutor Time Child Care/Learning Center 10% off for children 2 & up Waived regist…" at bounding box center [1131, 411] width 874 height 715
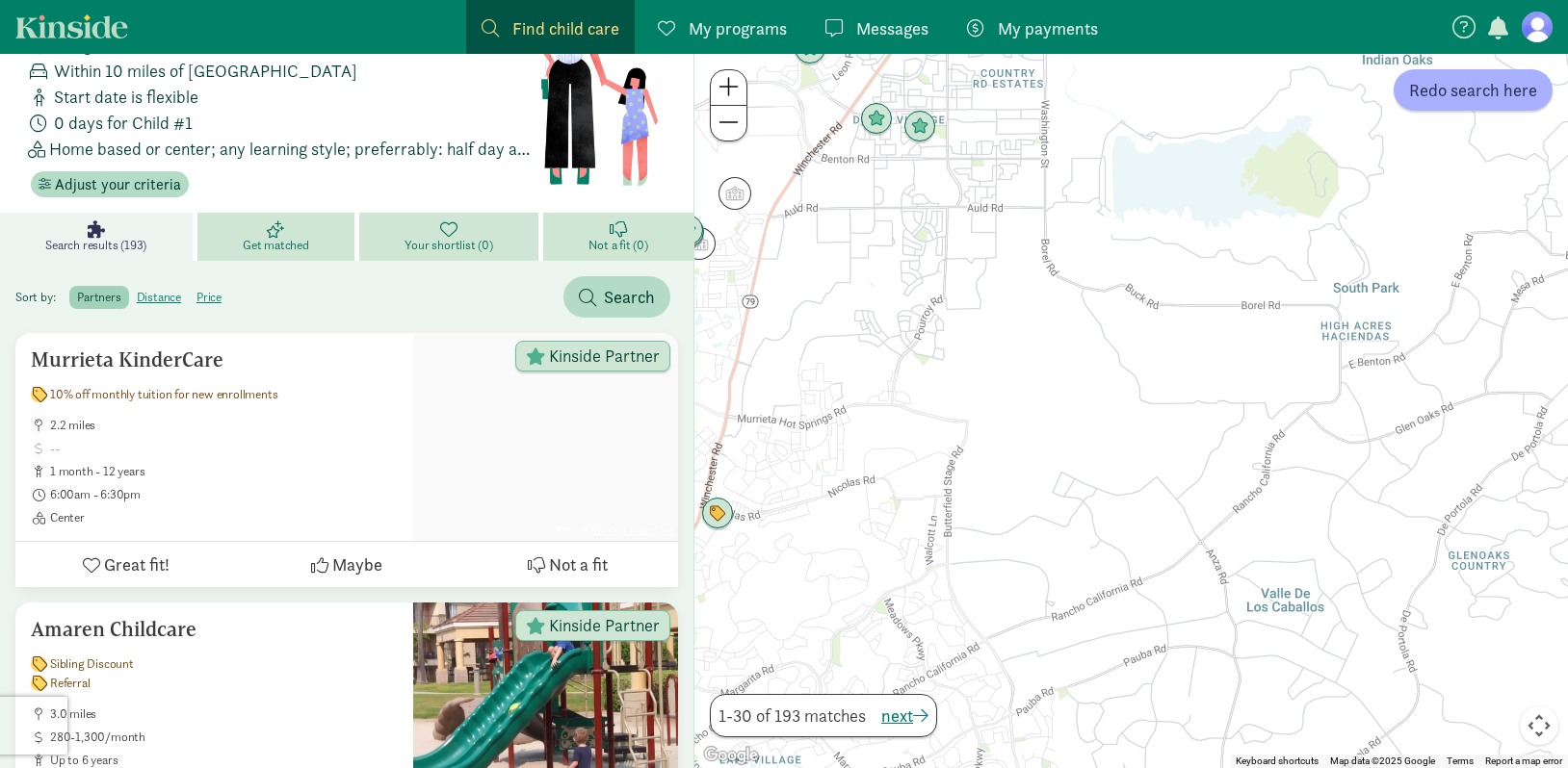
drag, startPoint x: 1362, startPoint y: 401, endPoint x: 989, endPoint y: 356, distance: 375.7
click at [989, 356] on div at bounding box center [1131, 411] width 874 height 715
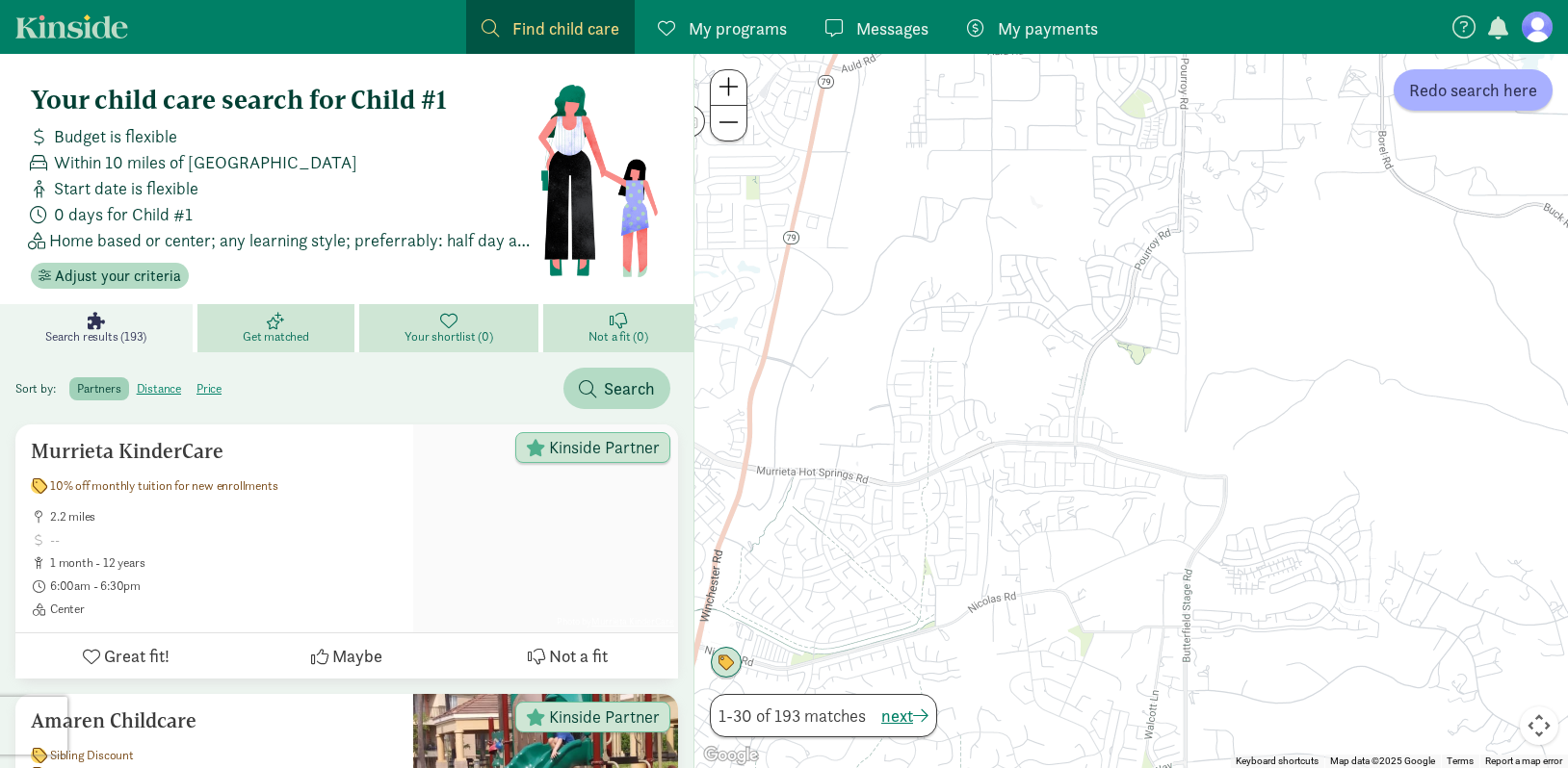
drag, startPoint x: 816, startPoint y: 451, endPoint x: 971, endPoint y: 491, distance: 160.1
click at [971, 491] on div at bounding box center [1131, 411] width 874 height 715
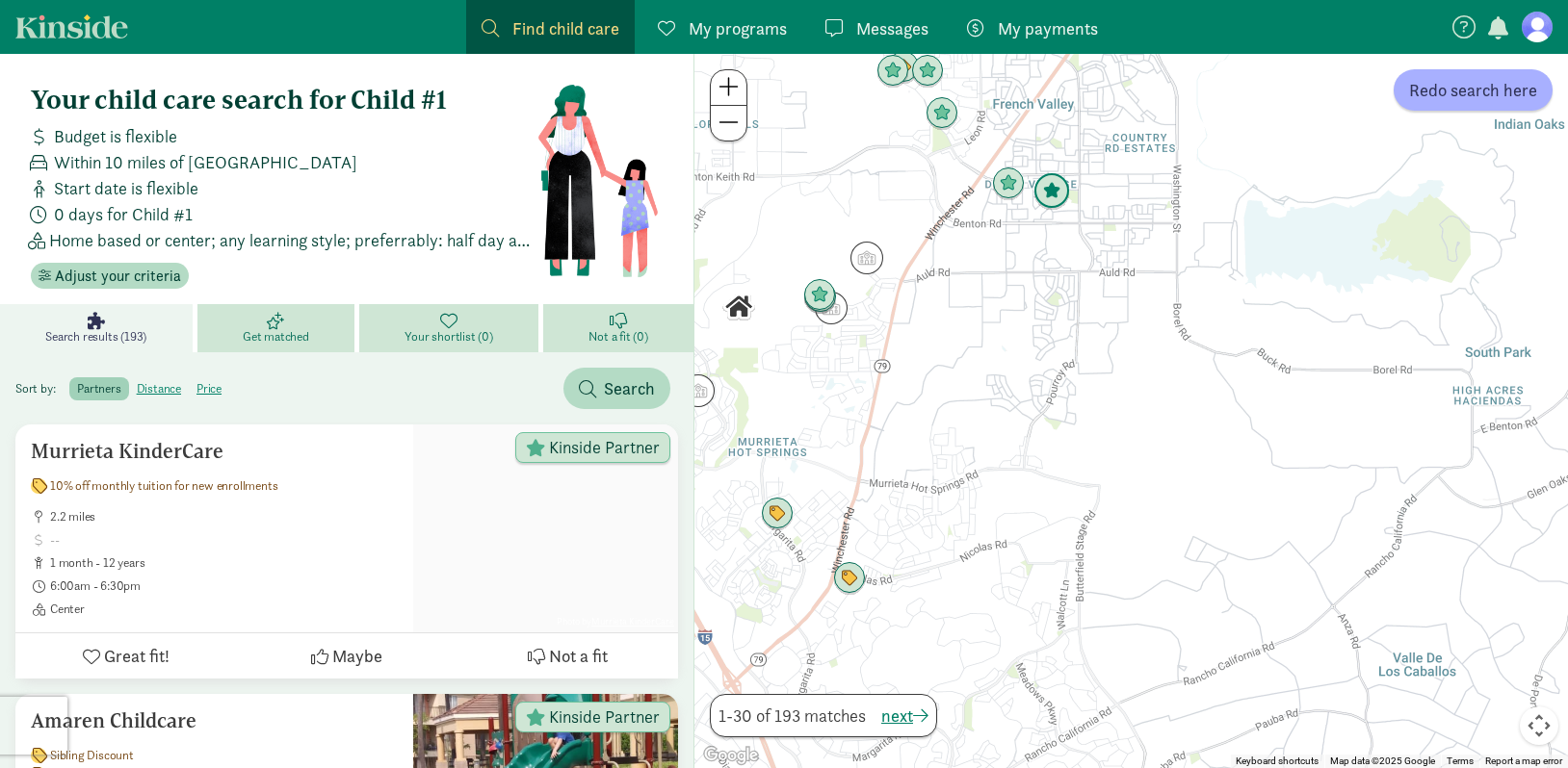
click at [1051, 188] on img "Click to see details" at bounding box center [1051, 191] width 36 height 36
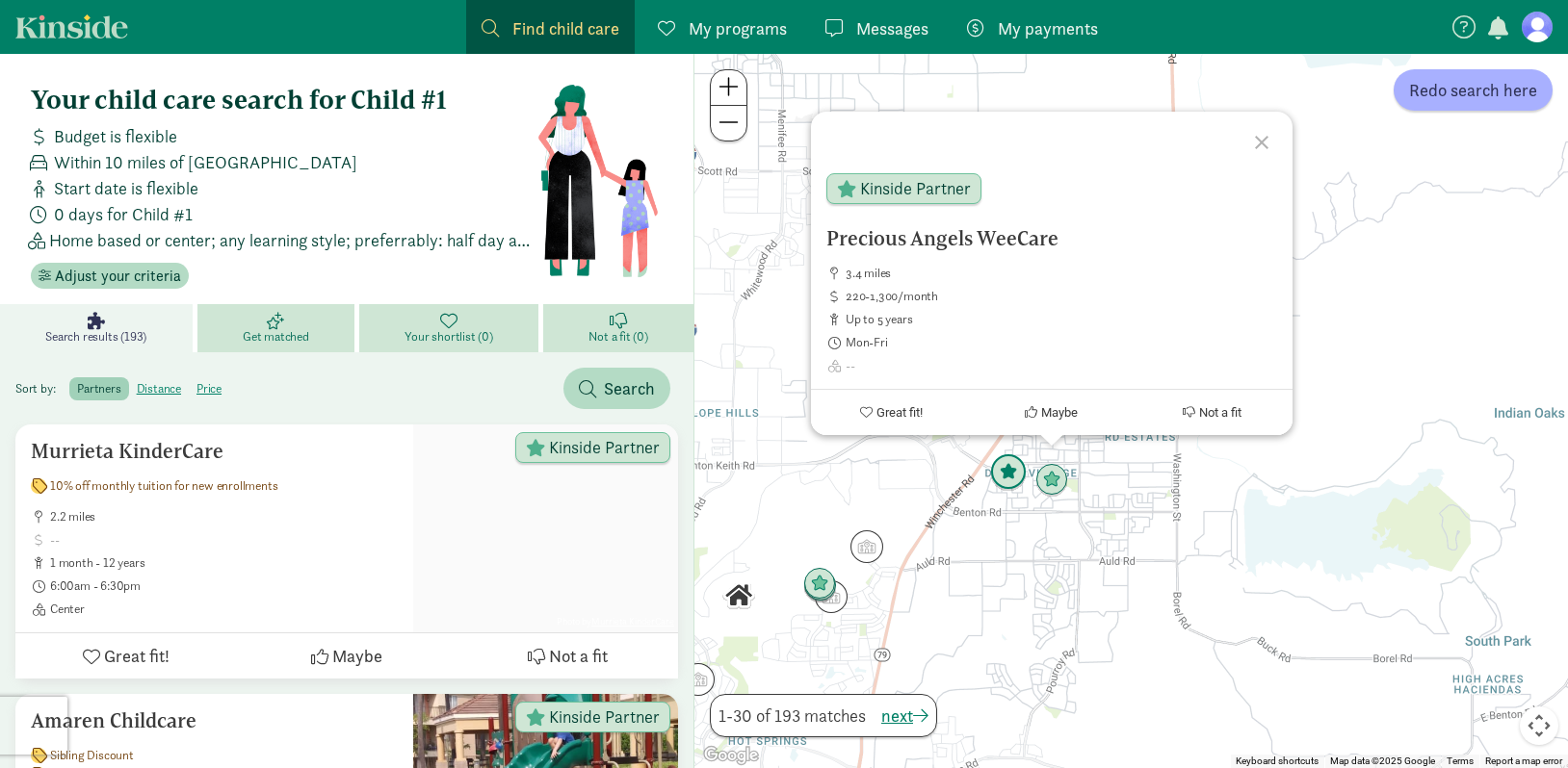
click at [1010, 483] on img "Click to see details" at bounding box center [1008, 472] width 36 height 36
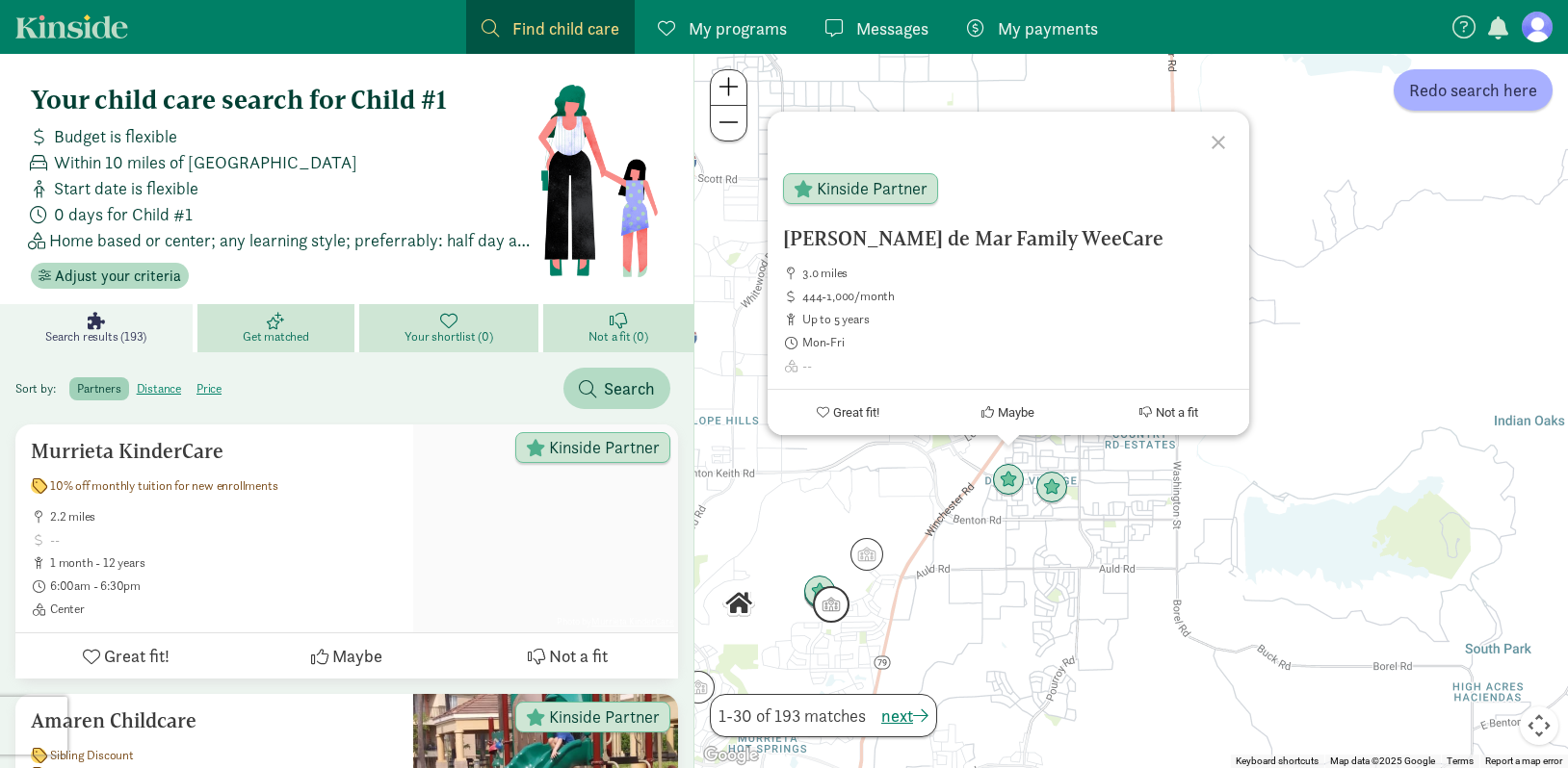
click at [825, 604] on img "Click to see details" at bounding box center [830, 604] width 36 height 36
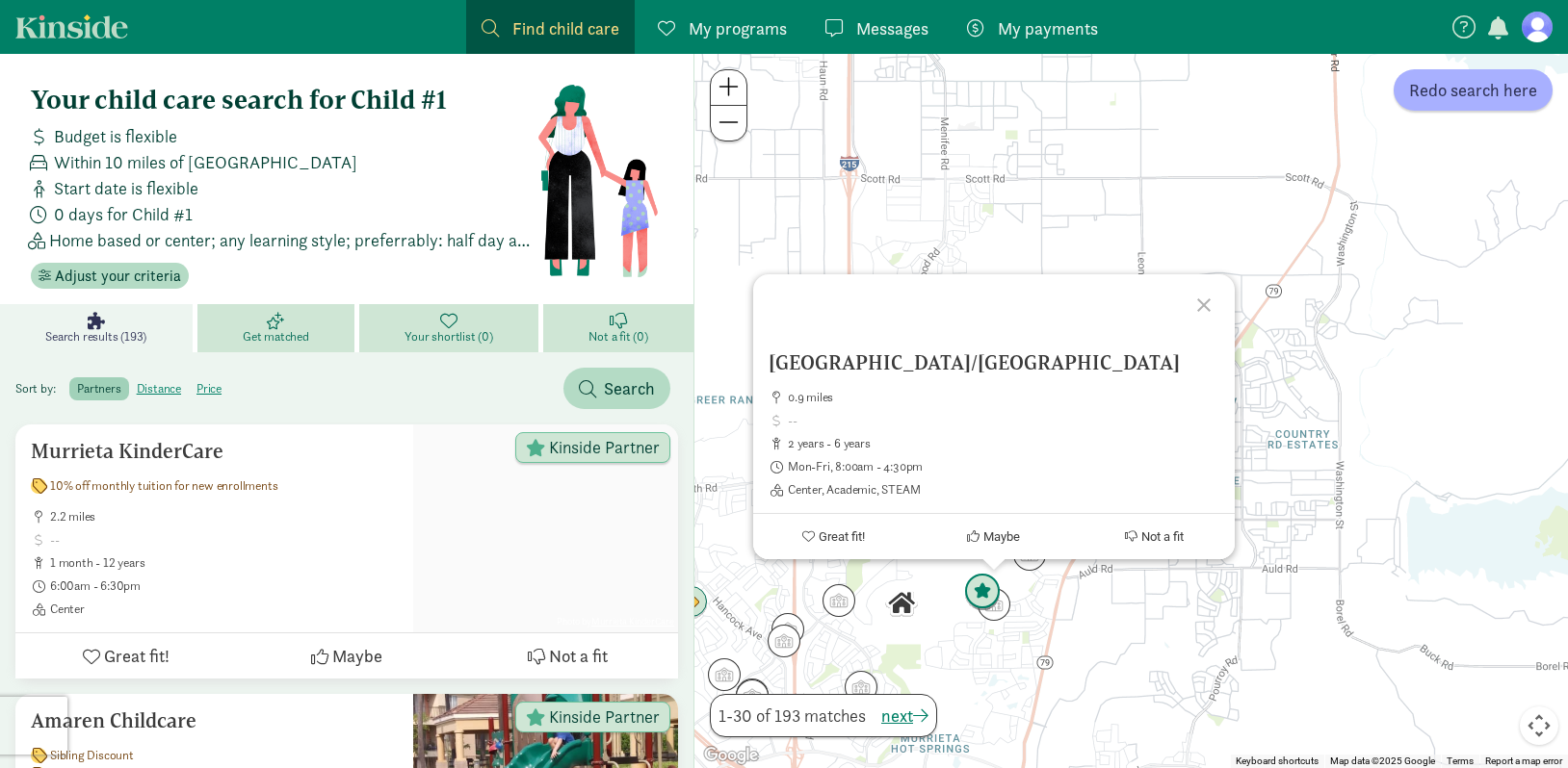
click at [974, 593] on img "Click to see details" at bounding box center [981, 592] width 36 height 36
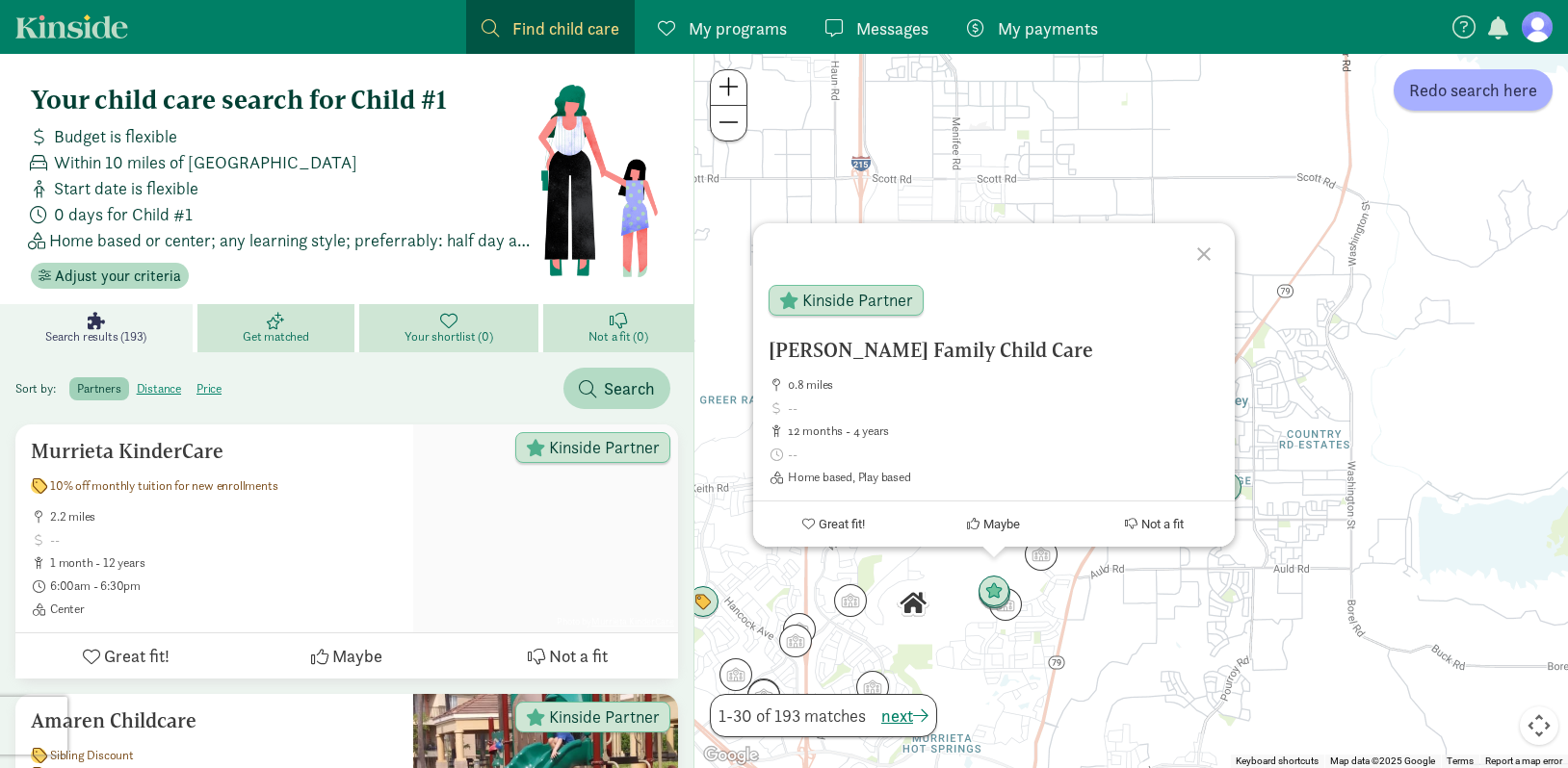
click at [974, 652] on div "To navigate, press the arrow keys. [PERSON_NAME] Family Child Care 0.8 miles 12…" at bounding box center [1131, 411] width 874 height 715
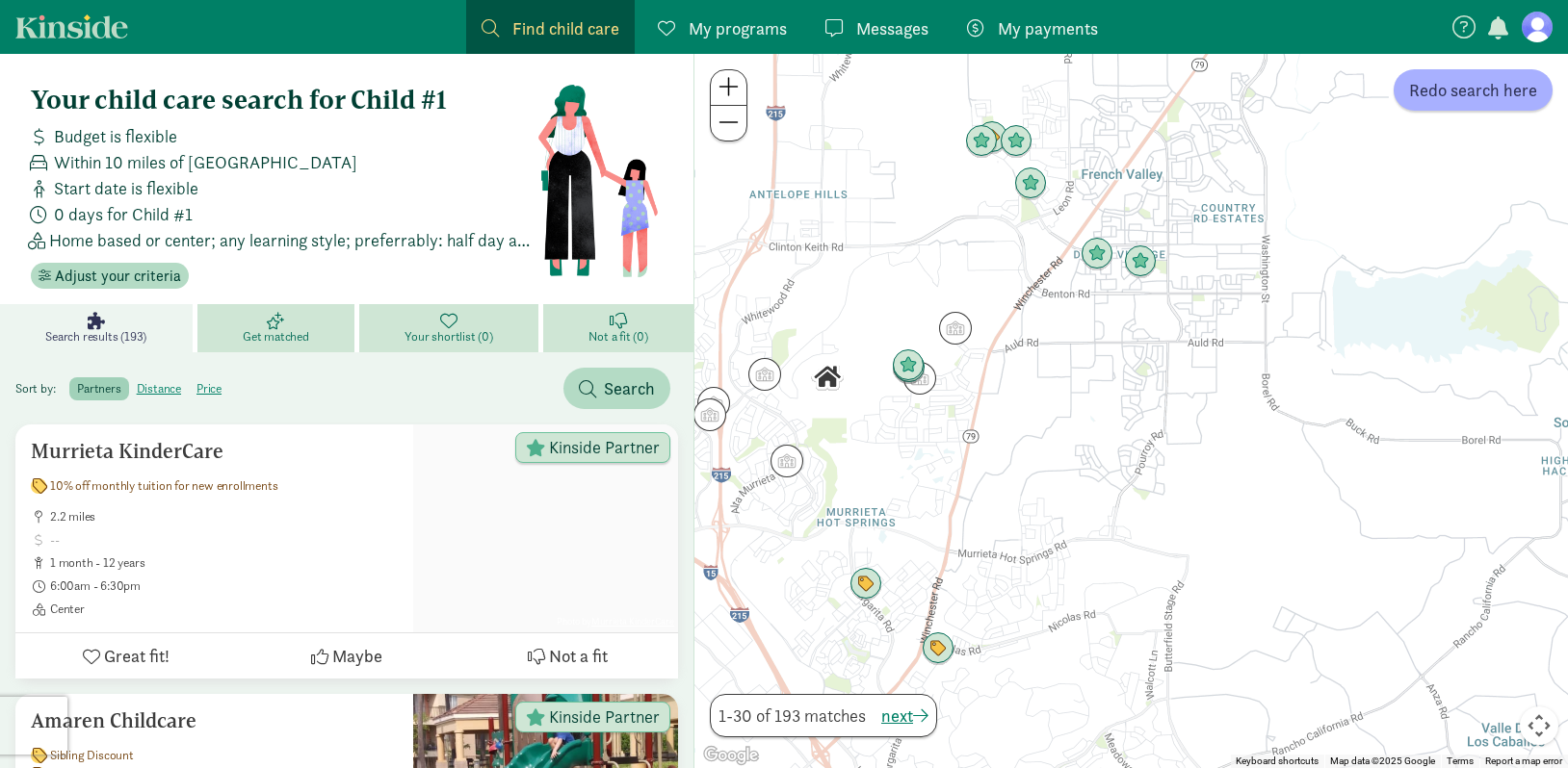
drag, startPoint x: 974, startPoint y: 652, endPoint x: 886, endPoint y: 423, distance: 245.3
click at [886, 423] on div at bounding box center [1131, 411] width 874 height 715
click at [792, 466] on img "Click to see details" at bounding box center [786, 460] width 36 height 36
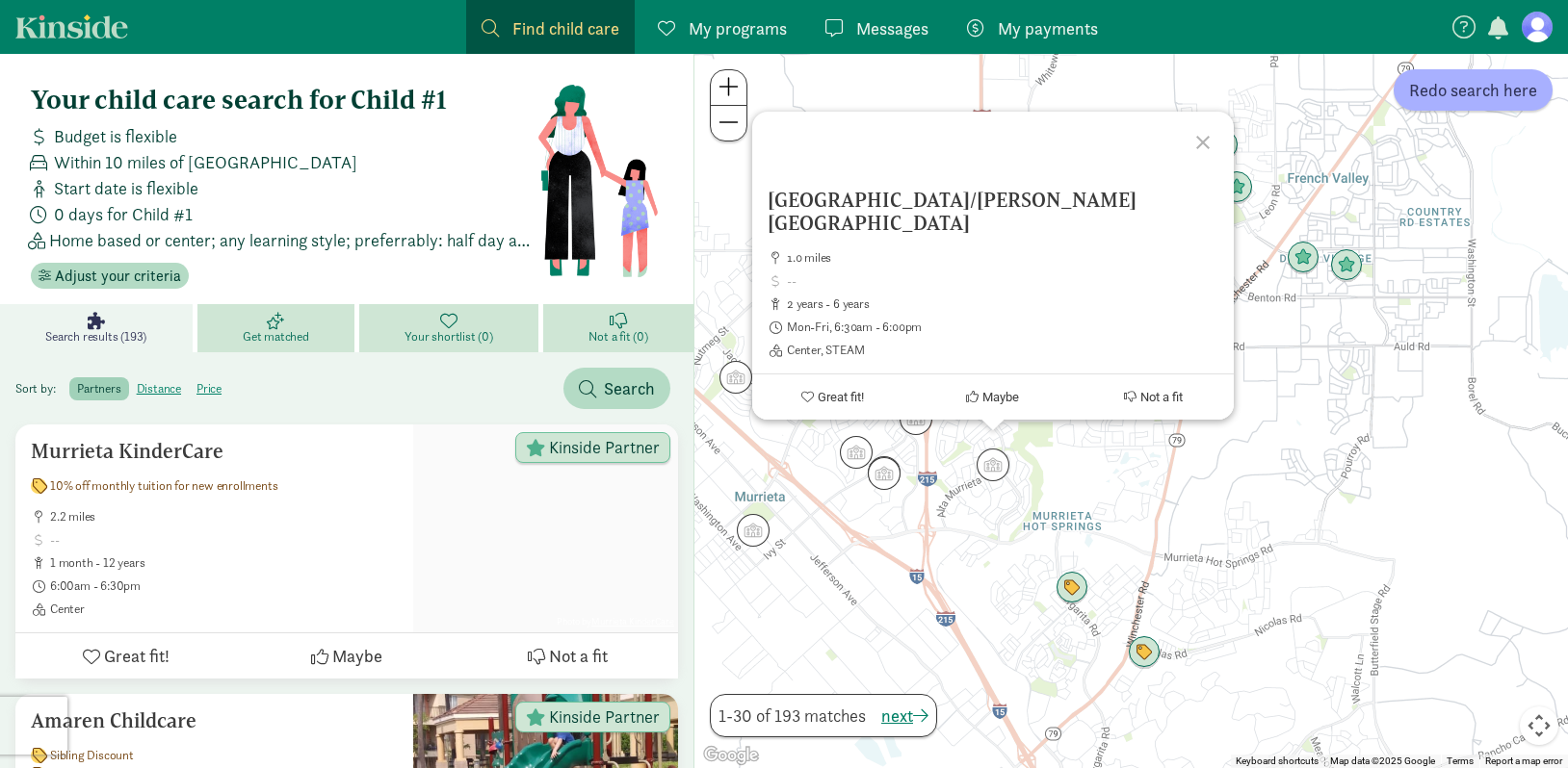
click at [1157, 495] on div "[GEOGRAPHIC_DATA]/[PERSON_NAME][GEOGRAPHIC_DATA] 1.0 miles 2 years - 6 years Mo…" at bounding box center [1131, 411] width 874 height 715
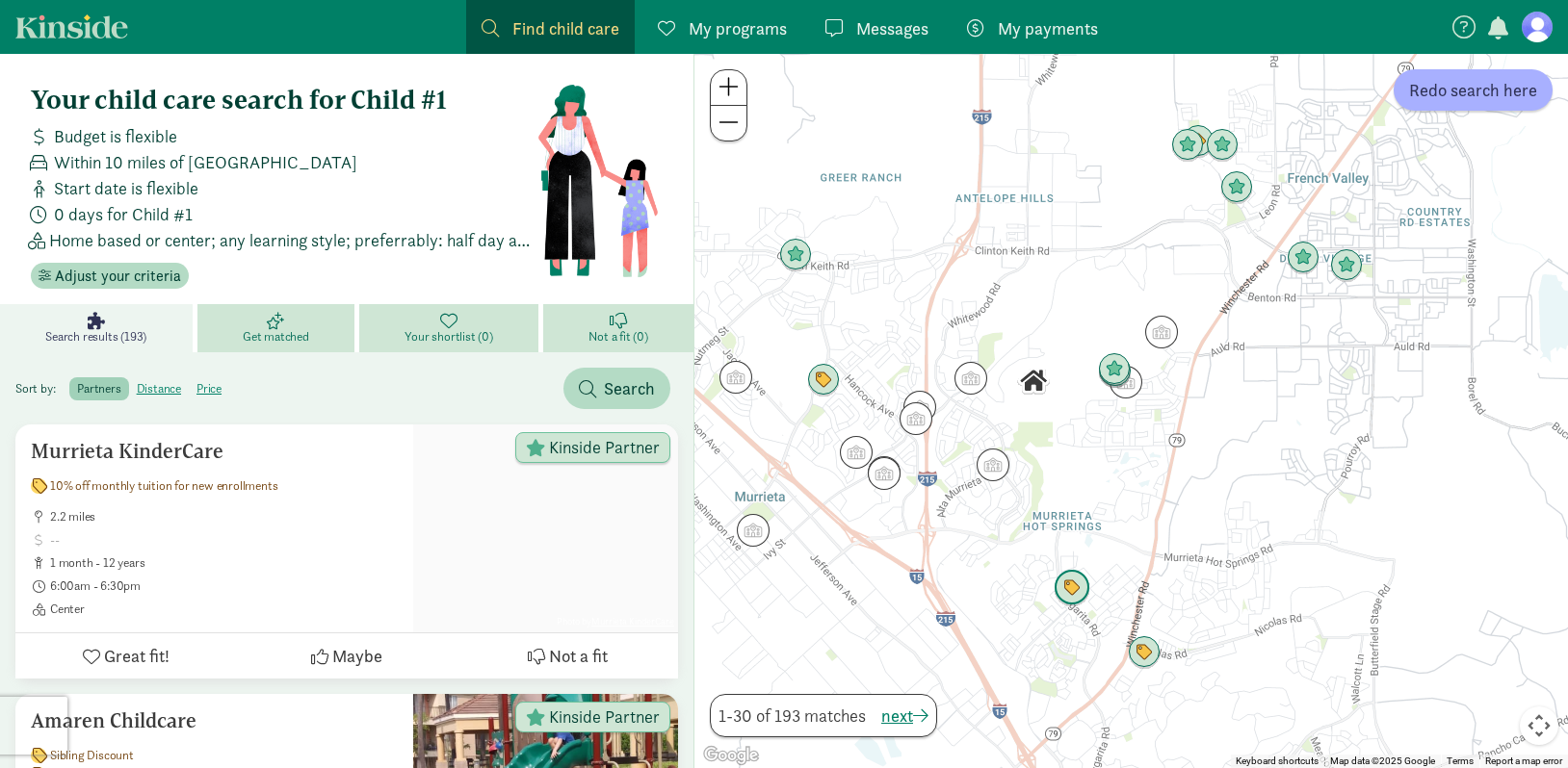
click at [1067, 592] on img "Click to see details" at bounding box center [1071, 588] width 36 height 36
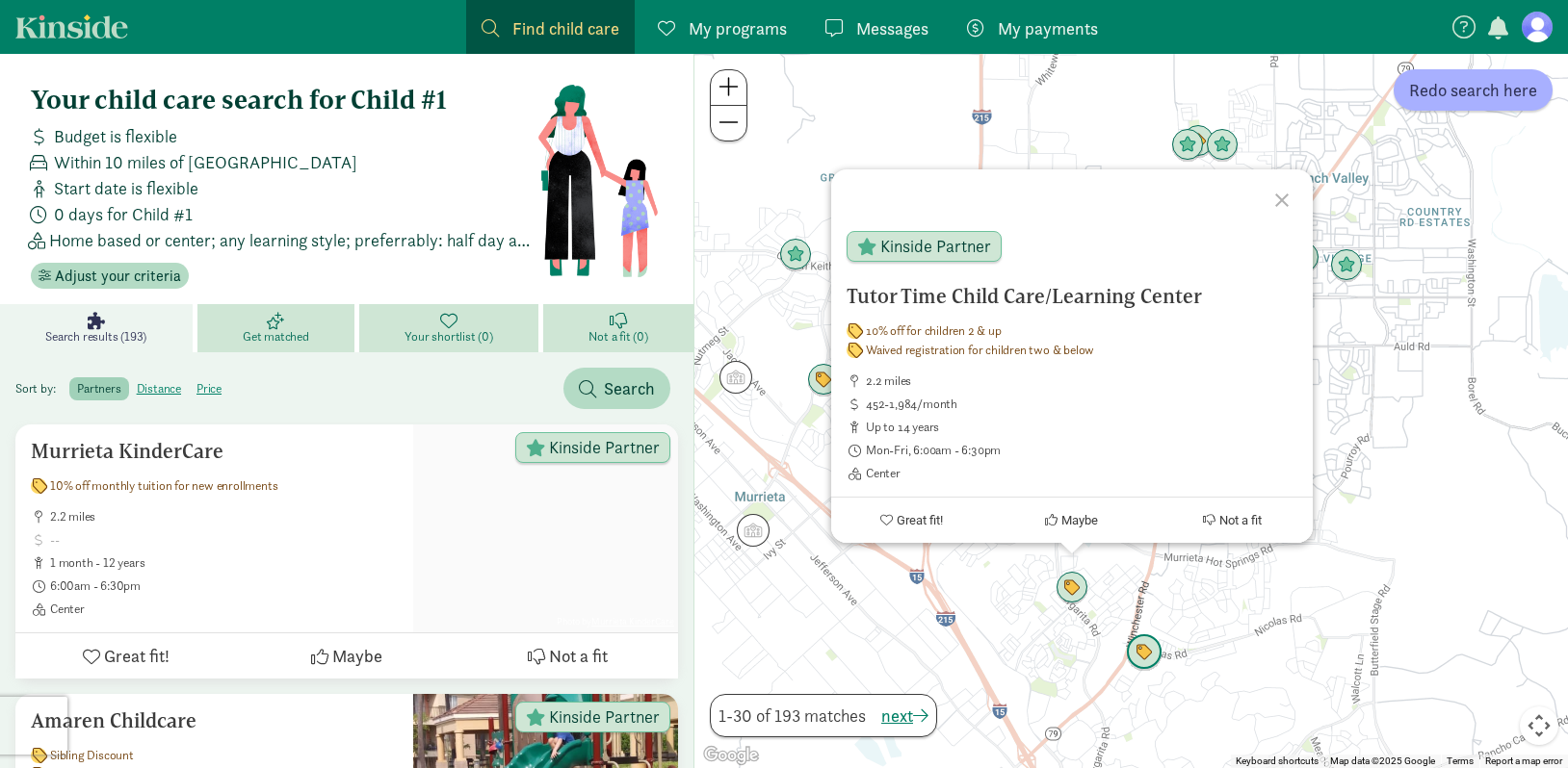
click at [1146, 654] on img "Click to see details" at bounding box center [1143, 652] width 36 height 36
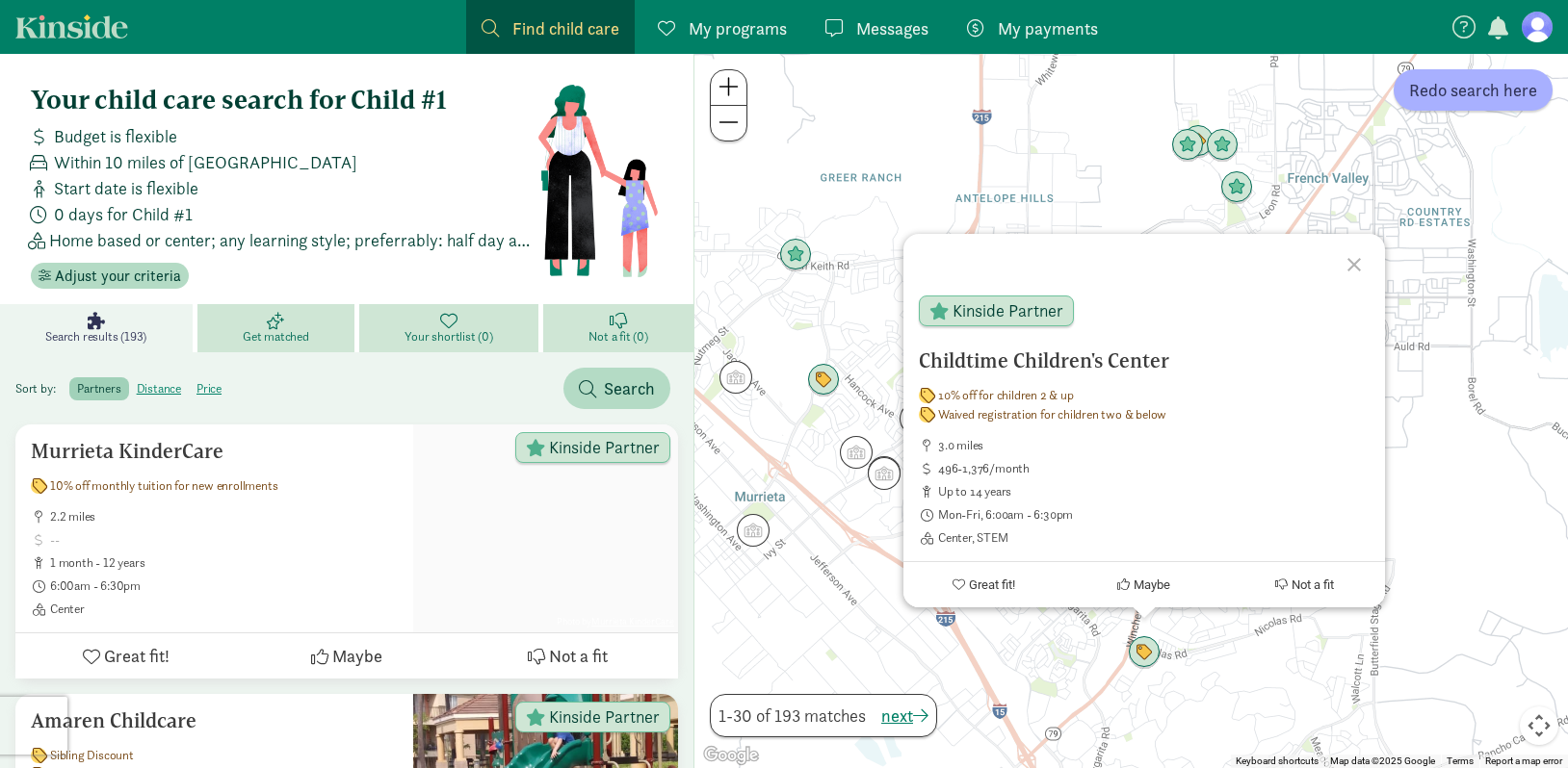
click at [1252, 623] on div "To navigate, press the arrow keys. Childtime Children's Center 10% off for chil…" at bounding box center [1131, 411] width 874 height 715
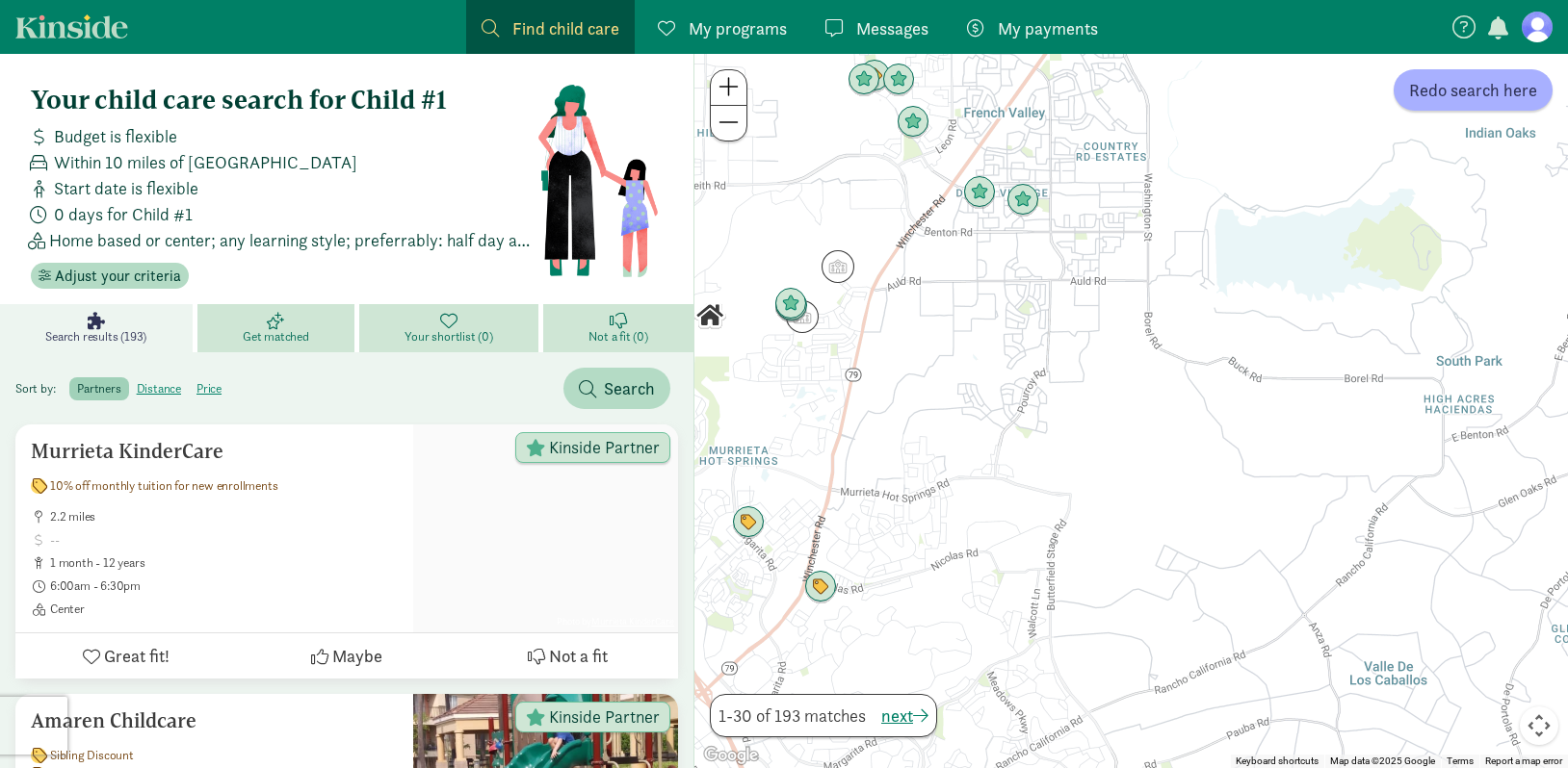
drag, startPoint x: 1303, startPoint y: 415, endPoint x: 977, endPoint y: 349, distance: 332.6
click at [977, 349] on div at bounding box center [1131, 411] width 874 height 715
click at [677, 17] on div "My programs Programs" at bounding box center [722, 29] width 129 height 26
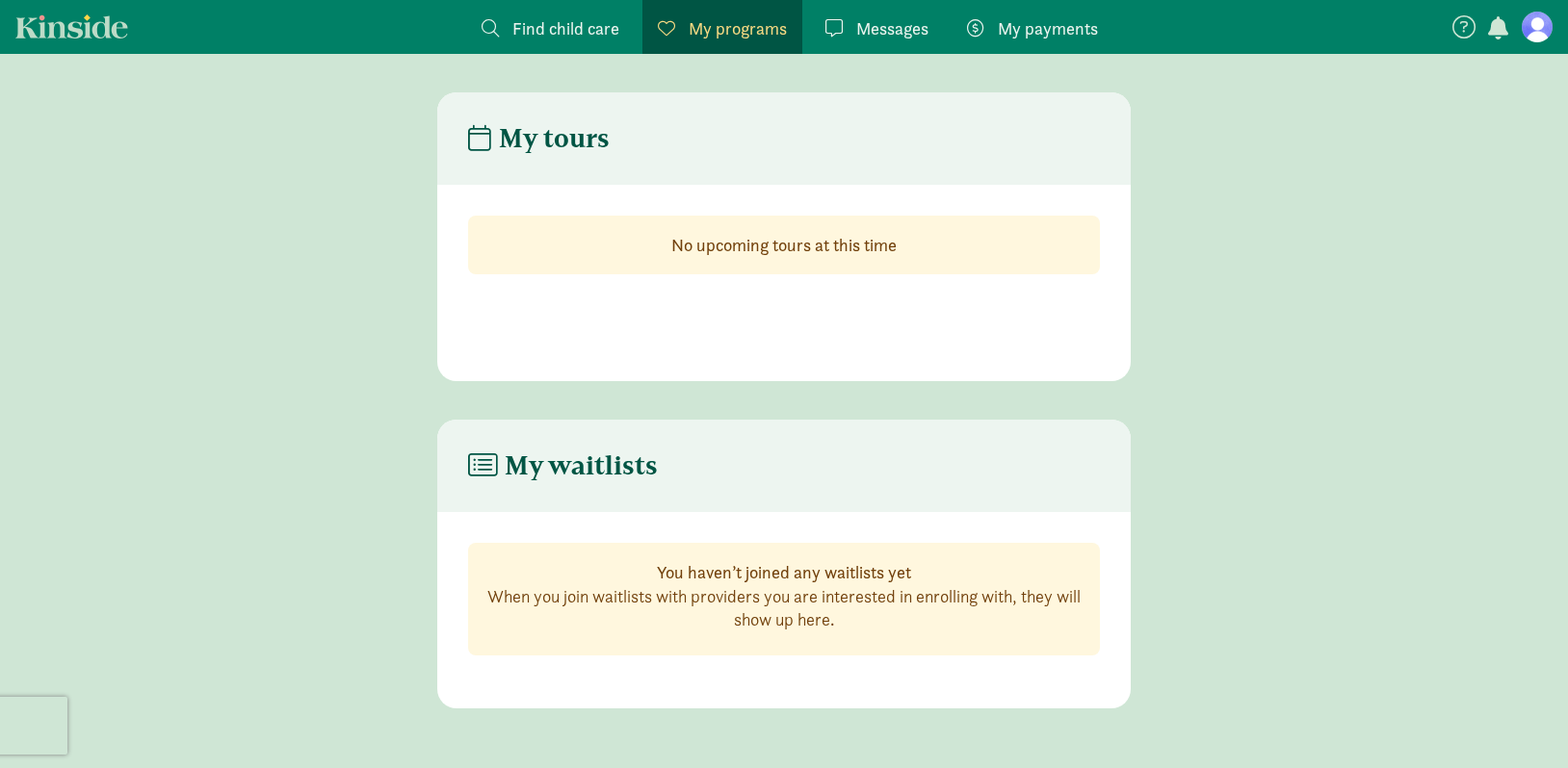
click at [874, 24] on span "Messages" at bounding box center [891, 29] width 72 height 26
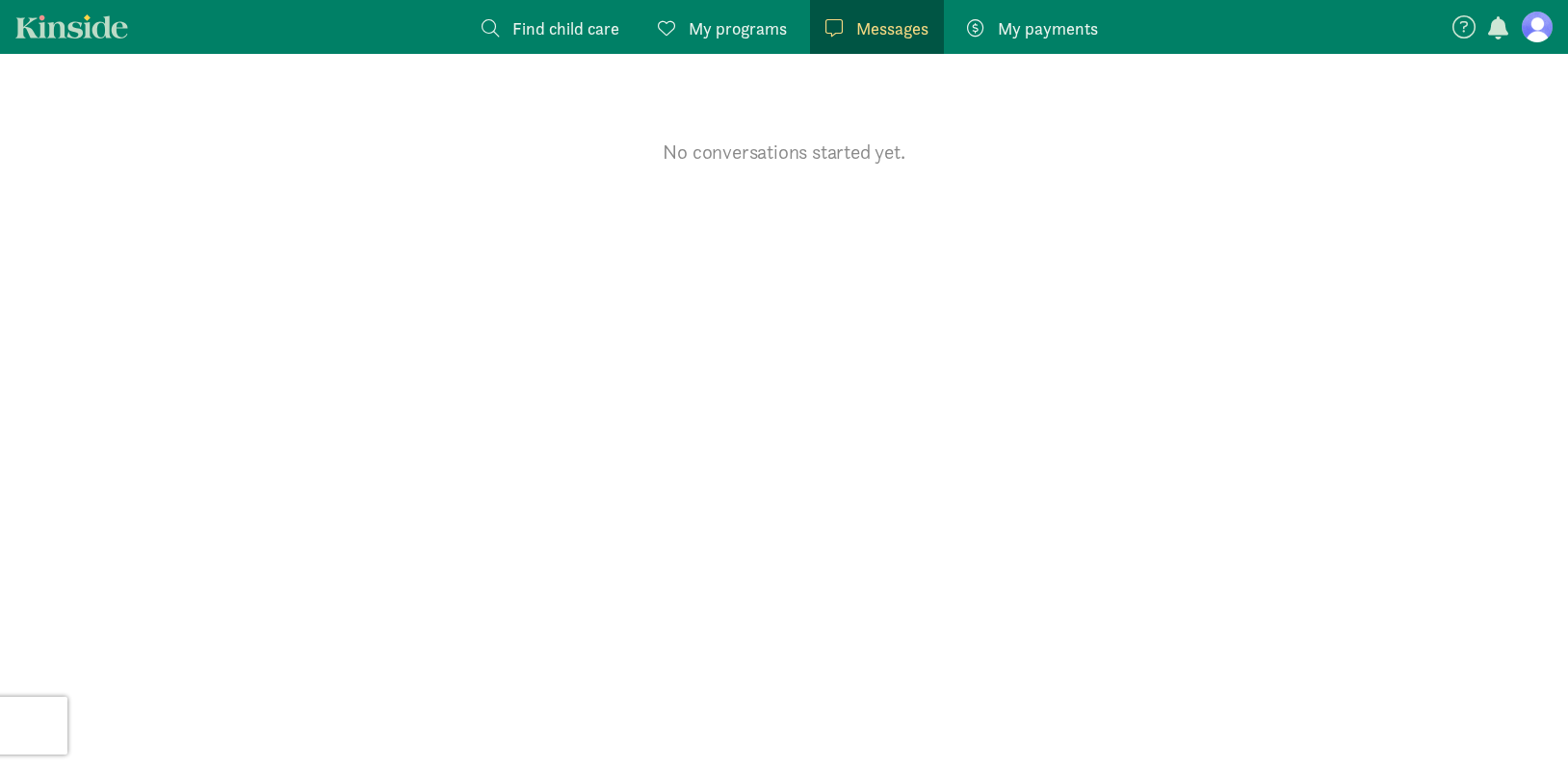
click at [547, 35] on span "Find child care" at bounding box center [565, 29] width 107 height 26
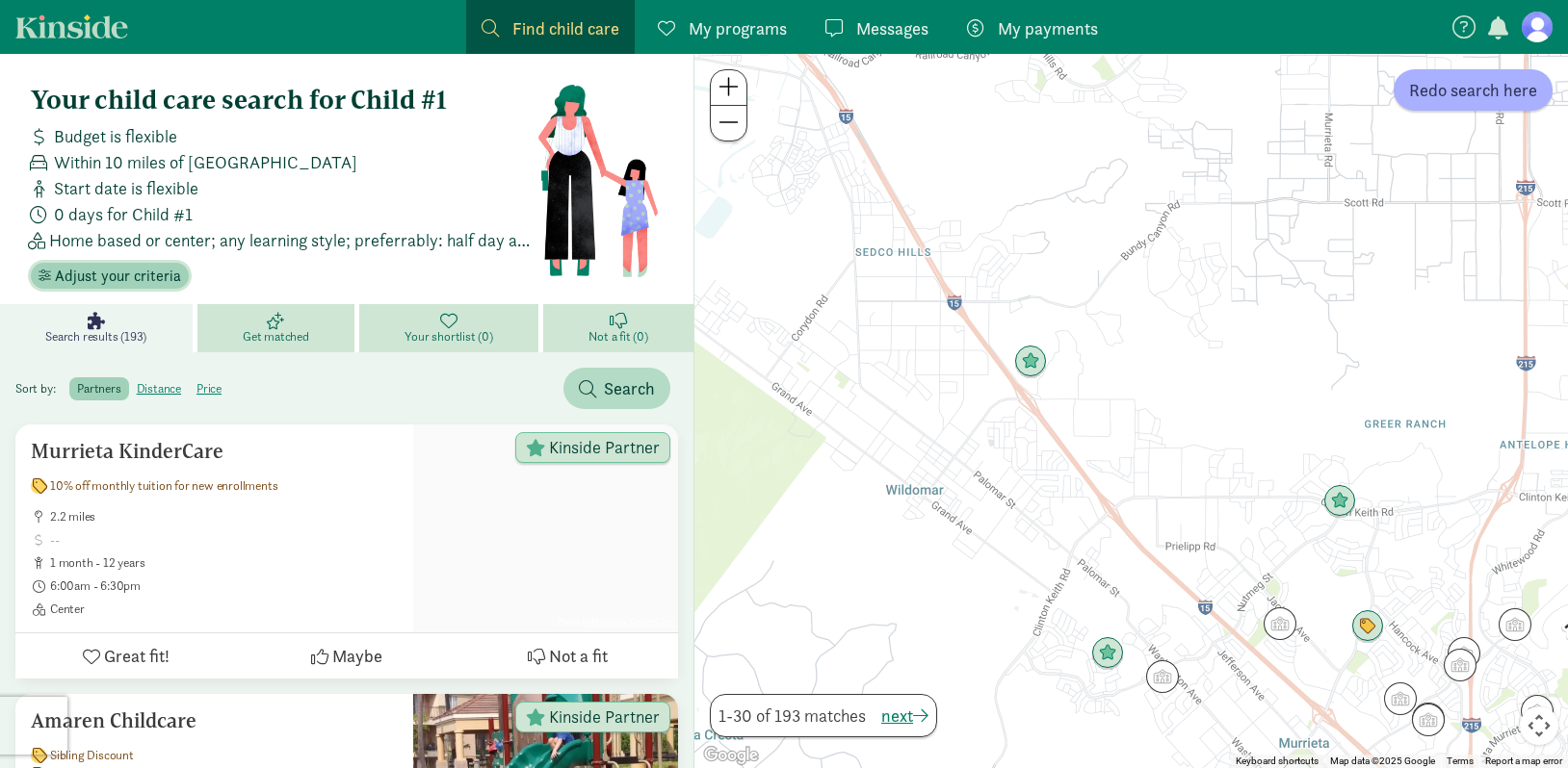
click at [111, 273] on span "Adjust your criteria" at bounding box center [118, 276] width 126 height 23
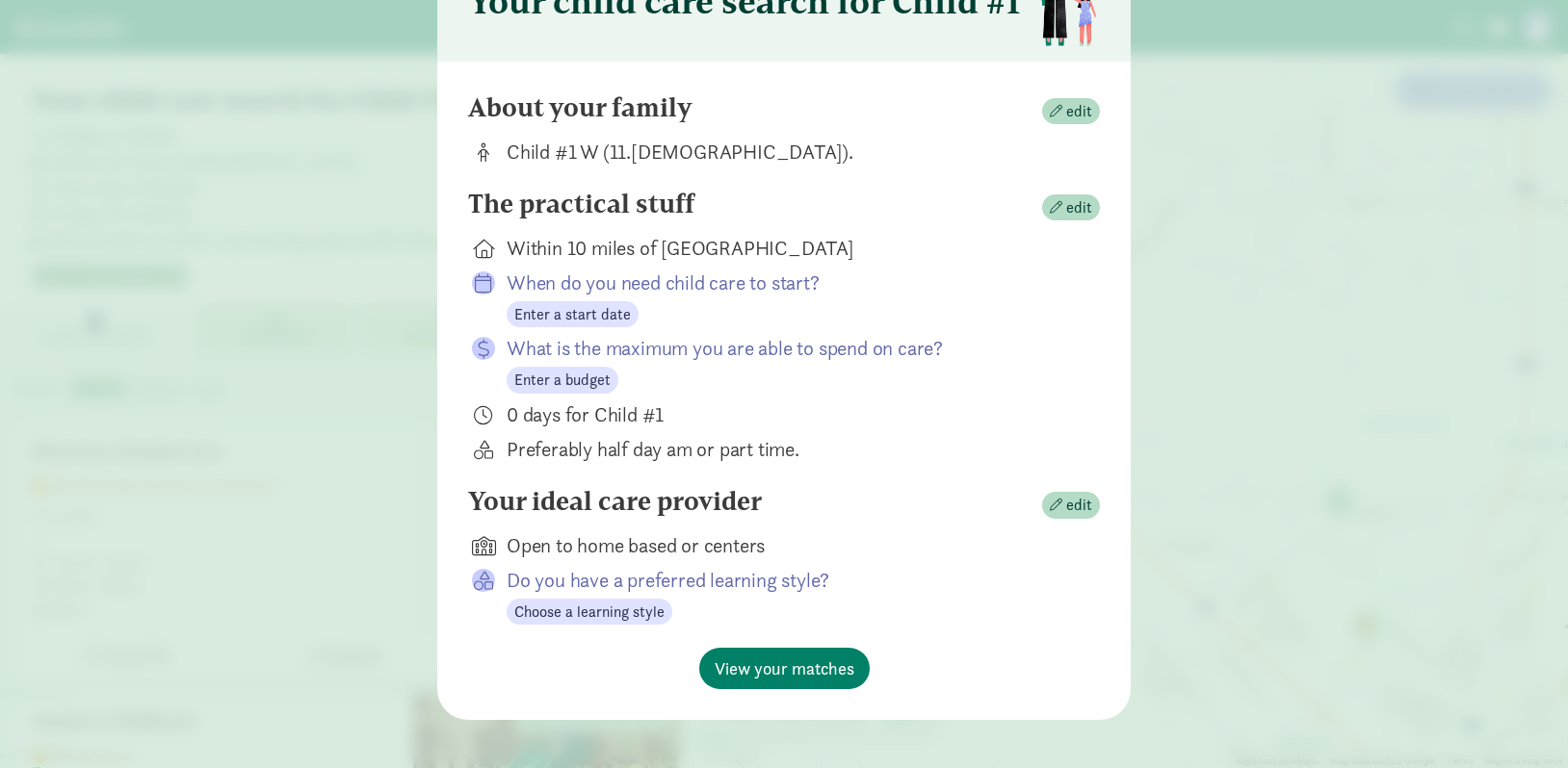
scroll to position [127, 0]
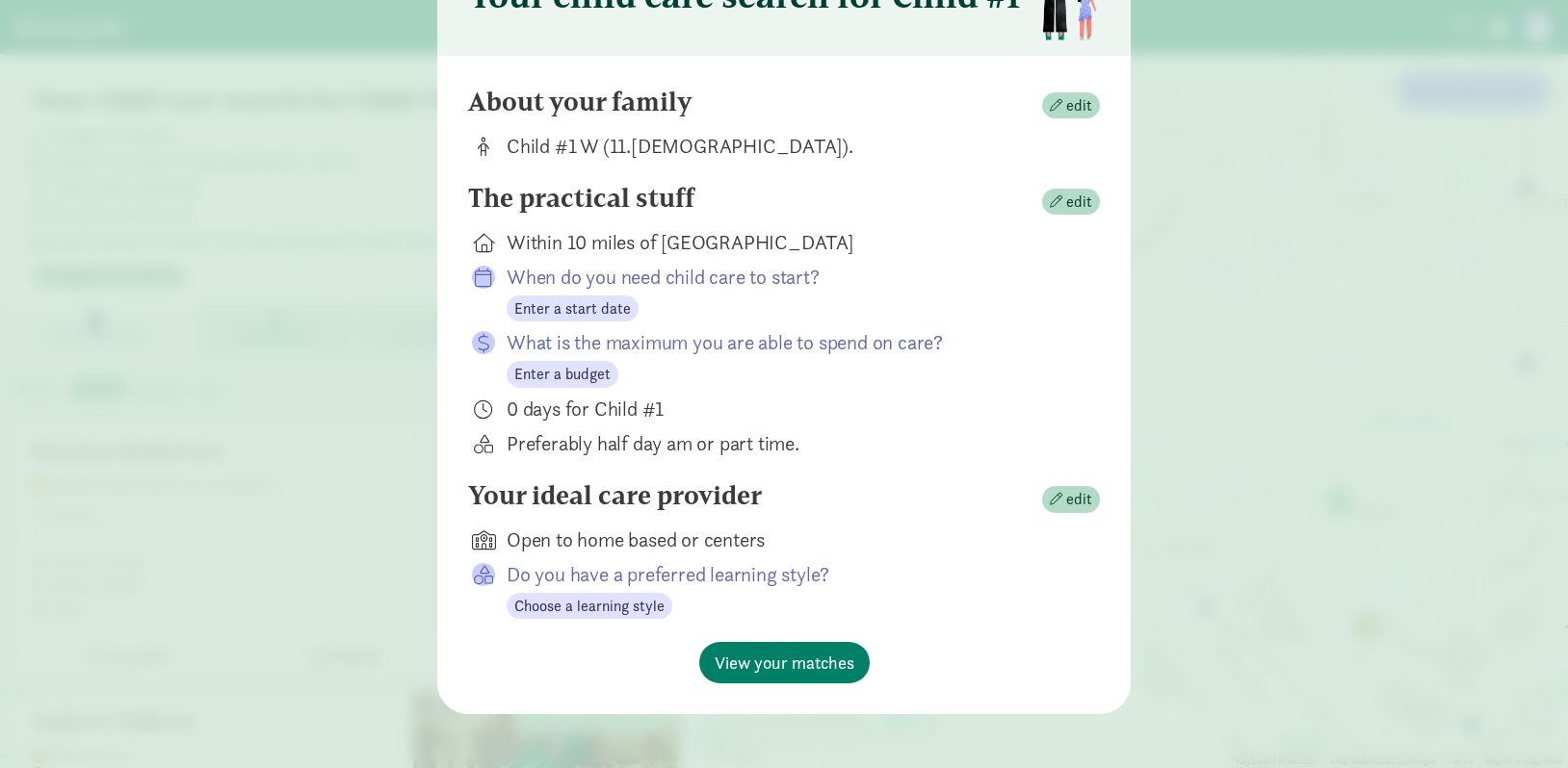
click at [777, 454] on div "Preferably half day am or part time." at bounding box center [788, 443] width 562 height 27
click at [262, 214] on div "Your child care search for Child #1 About your family edit Child #1 W (11.[DEMO…" at bounding box center [784, 384] width 1568 height 768
